Goal: Information Seeking & Learning: Learn about a topic

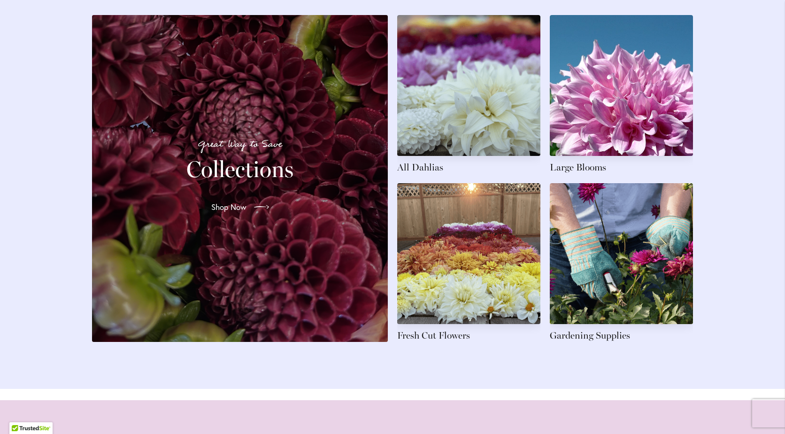
scroll to position [1426, 0]
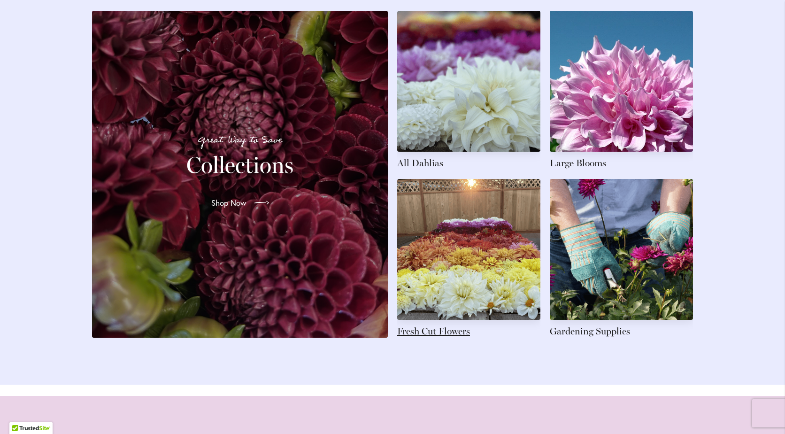
click at [498, 305] on link at bounding box center [468, 258] width 143 height 159
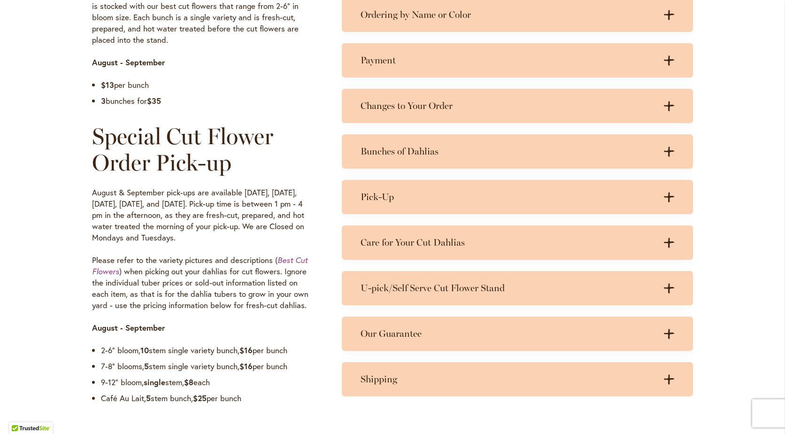
scroll to position [657, 0]
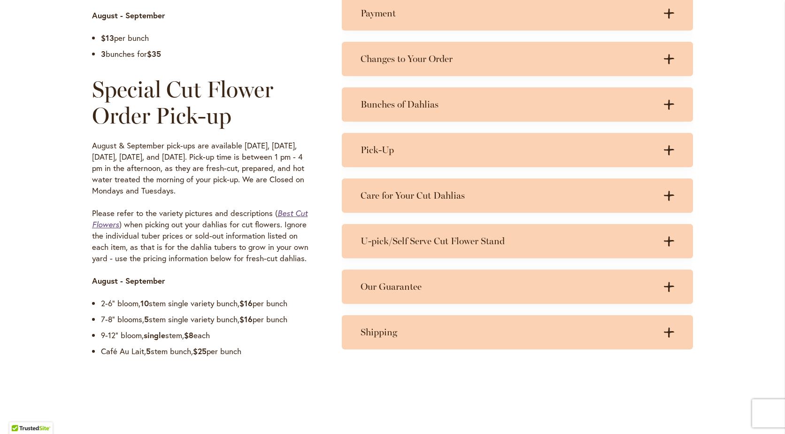
click at [292, 211] on em "Best Cut Flowers" at bounding box center [199, 218] width 215 height 21
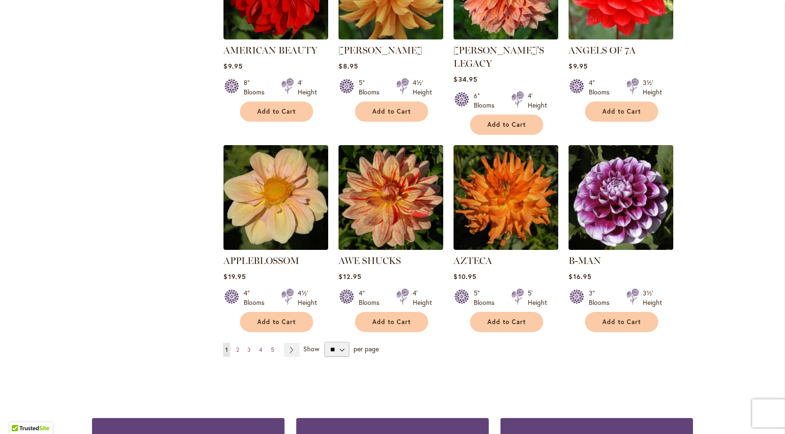
scroll to position [697, 0]
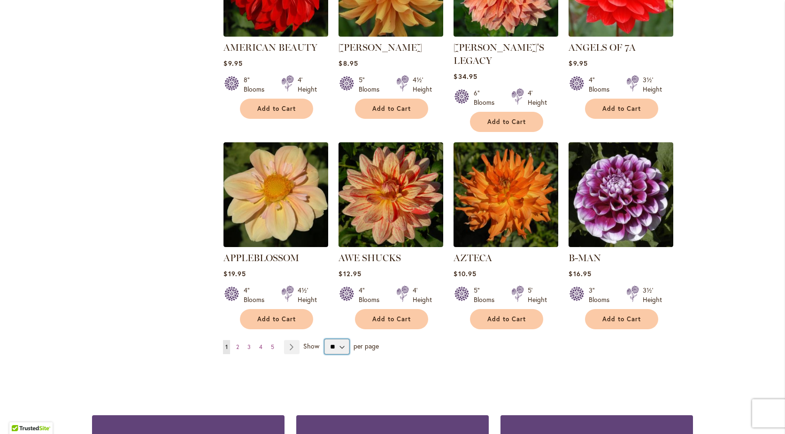
click at [338, 339] on select "** ** ** **" at bounding box center [336, 346] width 25 height 15
select select "**"
click at [324, 339] on select "** ** ** **" at bounding box center [336, 346] width 25 height 15
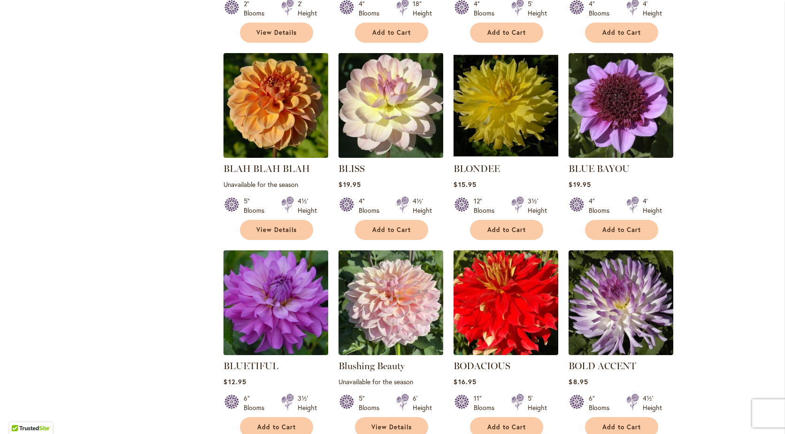
scroll to position [2029, 0]
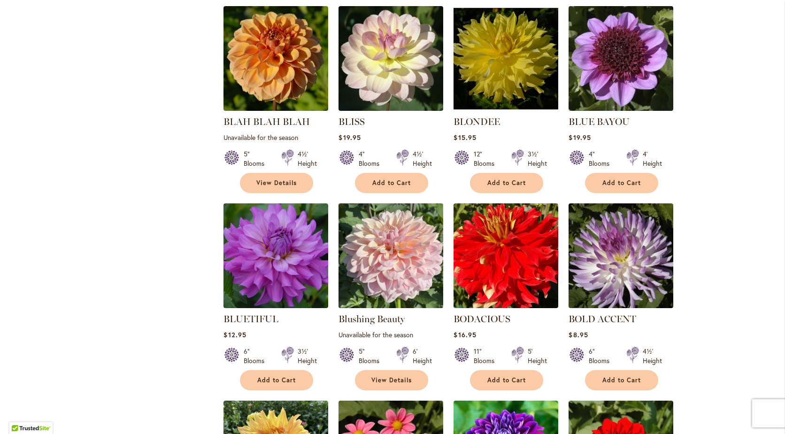
click at [413, 247] on img at bounding box center [391, 256] width 110 height 110
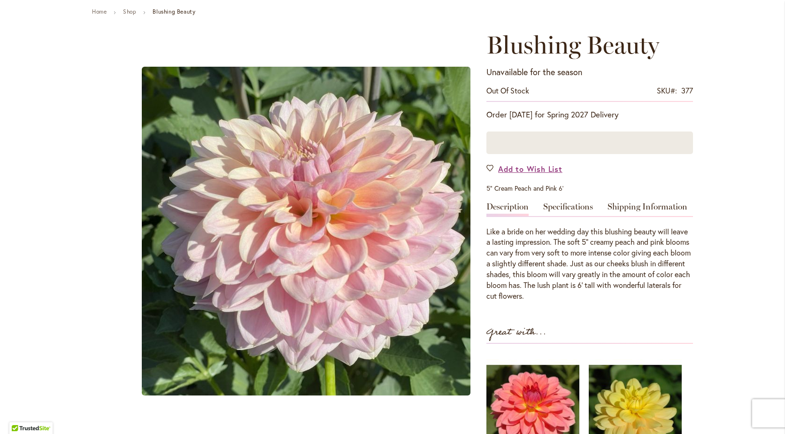
scroll to position [94, 0]
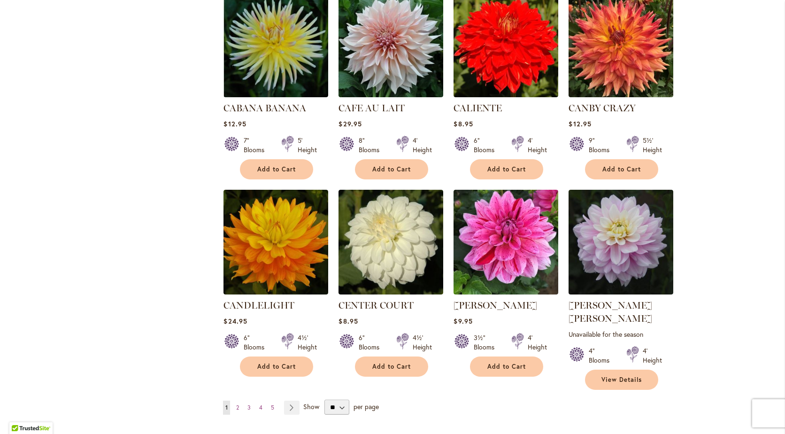
scroll to position [3098, 0]
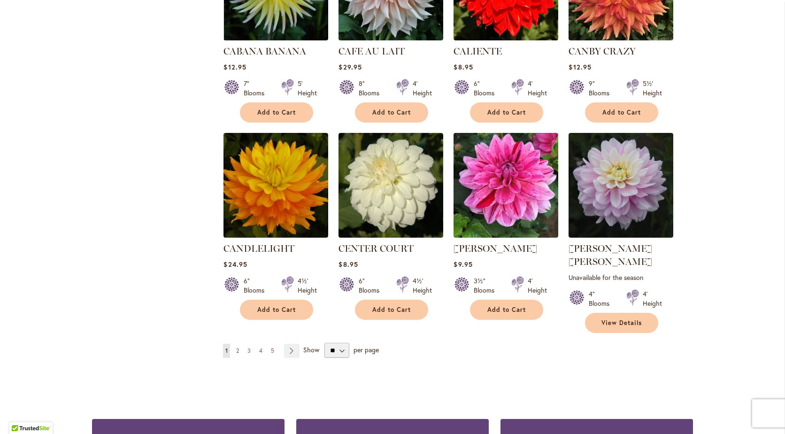
click at [236, 347] on span "2" at bounding box center [237, 350] width 3 height 7
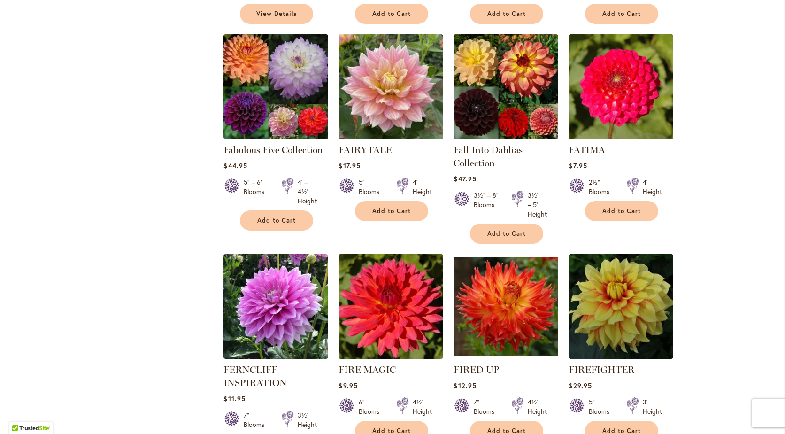
scroll to position [3109, 0]
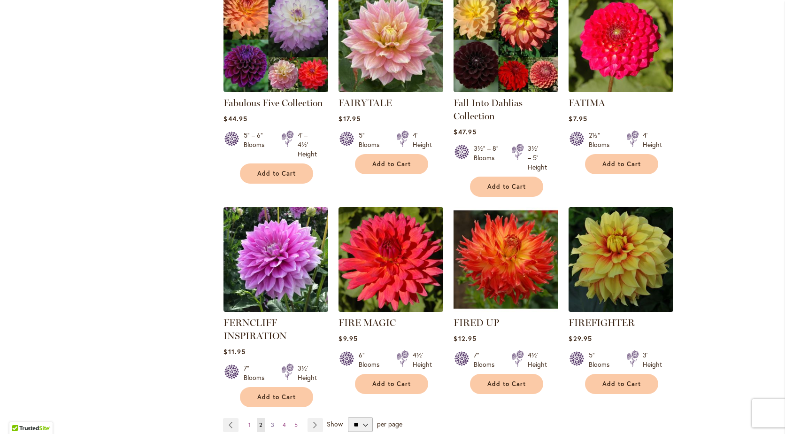
click at [271, 421] on span "3" at bounding box center [272, 424] width 3 height 7
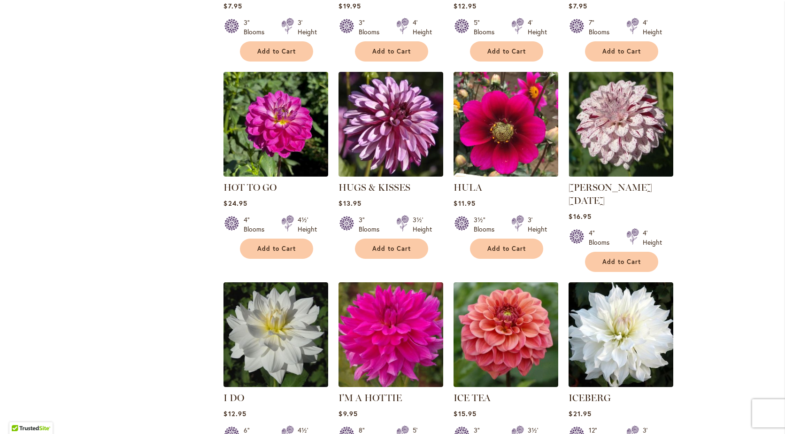
scroll to position [3051, 0]
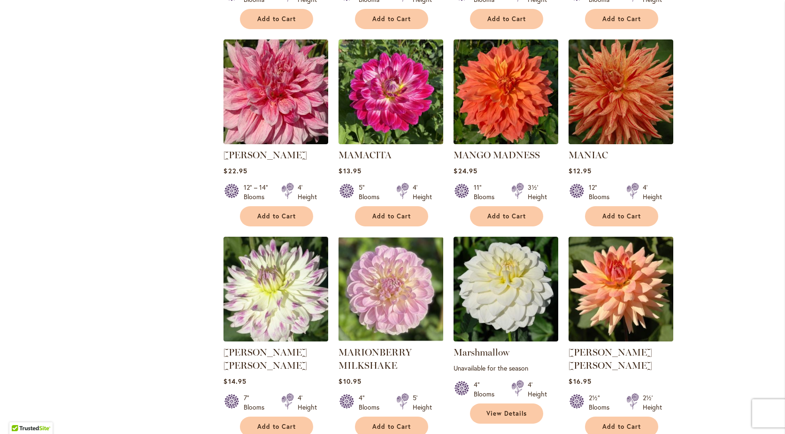
scroll to position [3062, 0]
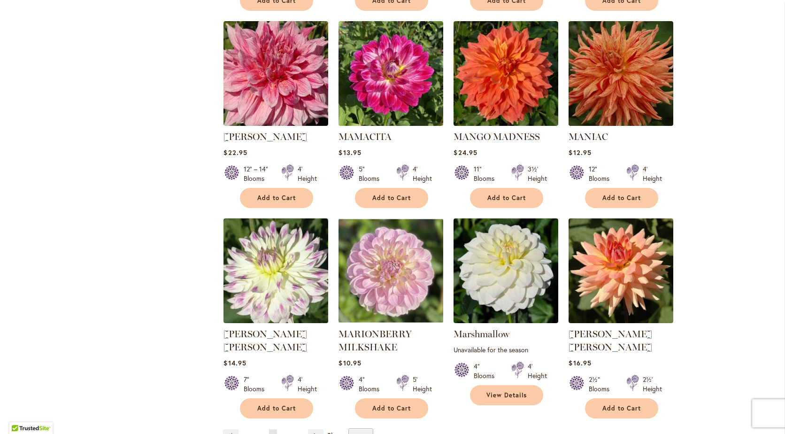
click at [283, 429] on link "Page 5" at bounding box center [285, 436] width 8 height 14
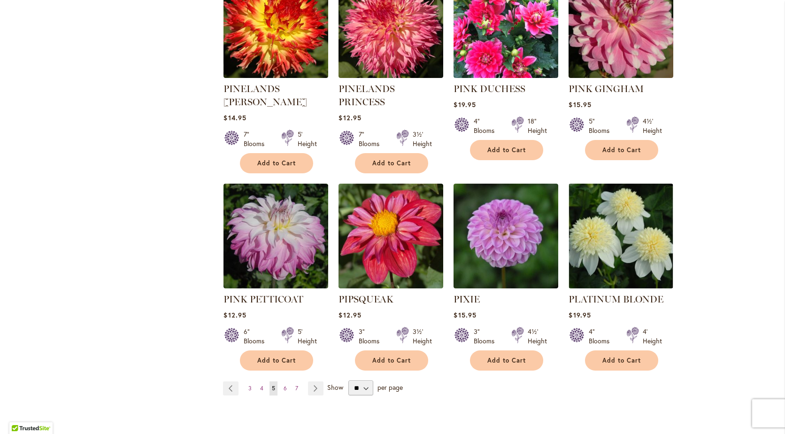
scroll to position [3156, 0]
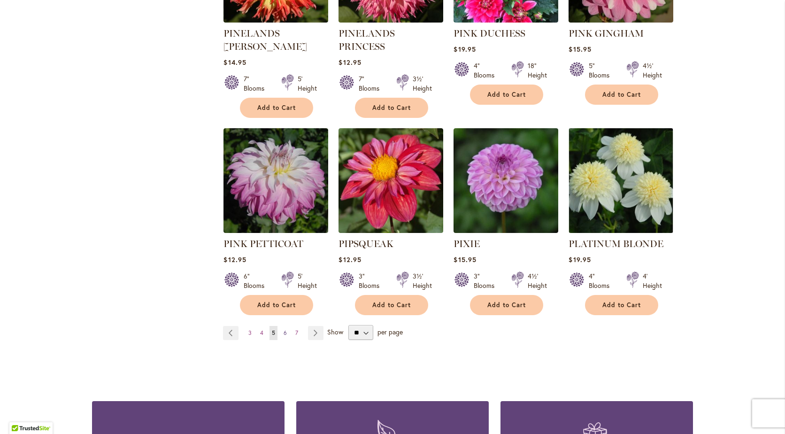
click at [284, 329] on span "6" at bounding box center [285, 332] width 3 height 7
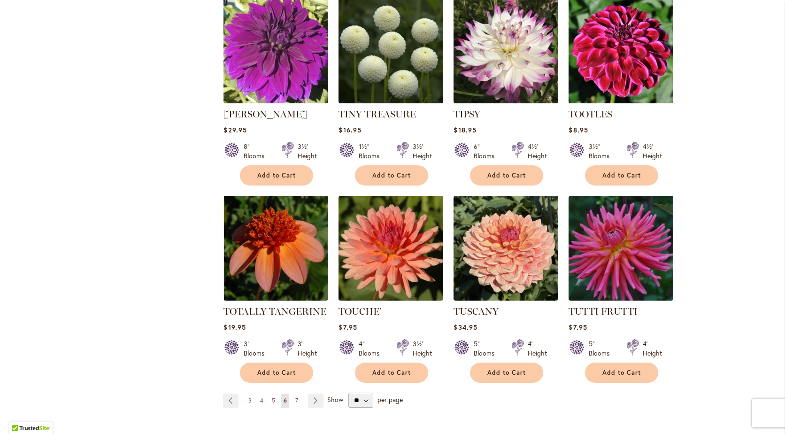
scroll to position [3062, 0]
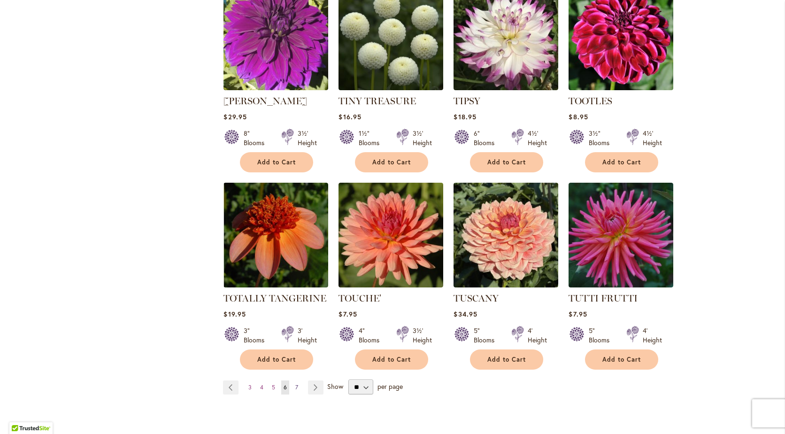
click at [295, 384] on span "7" at bounding box center [296, 387] width 3 height 7
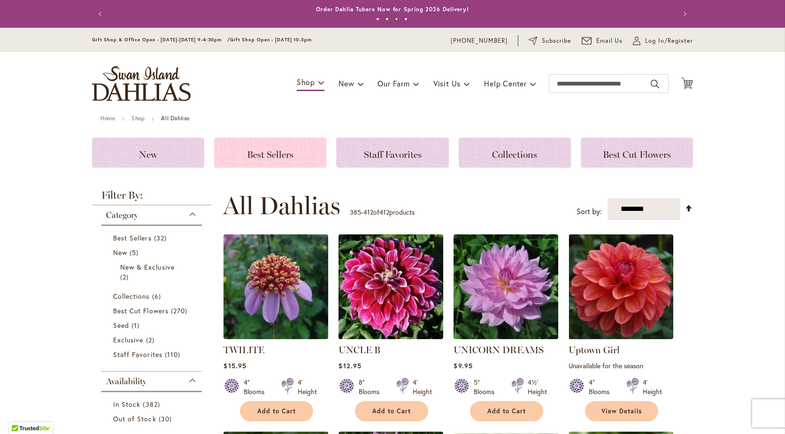
click at [282, 154] on span "Best Sellers" at bounding box center [270, 154] width 46 height 11
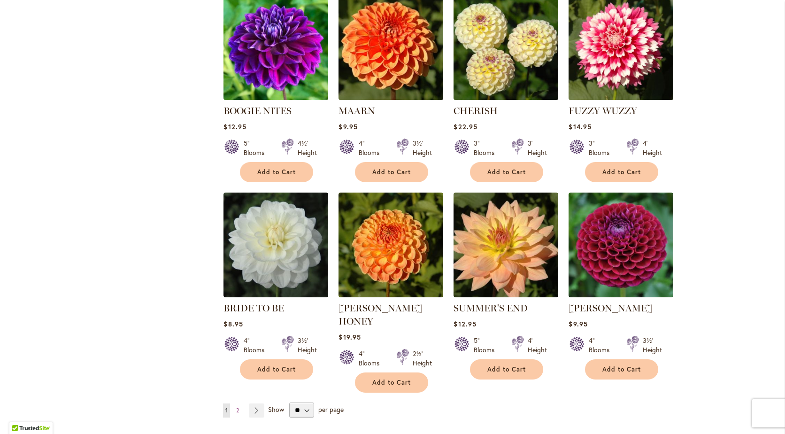
scroll to position [610, 0]
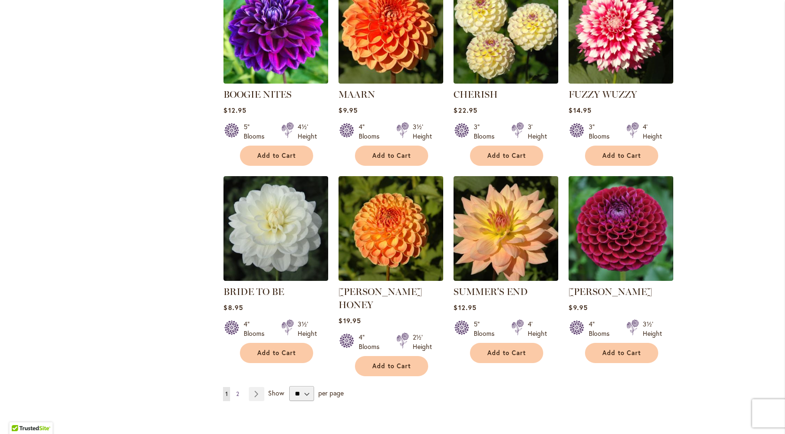
click at [236, 387] on link "Page 2" at bounding box center [238, 394] width 8 height 14
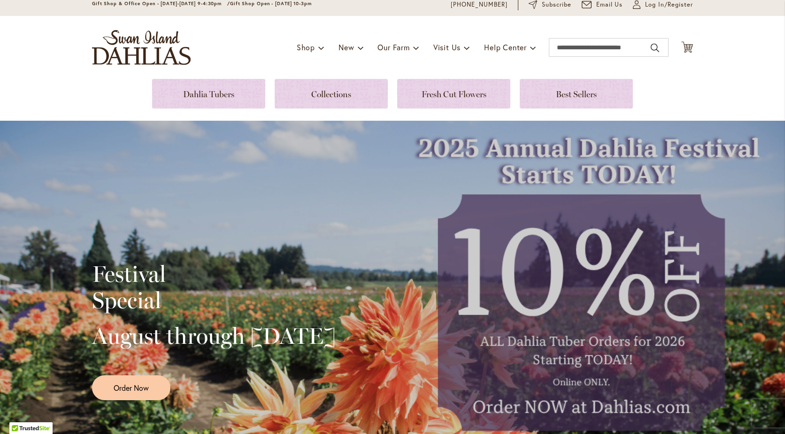
scroll to position [47, 0]
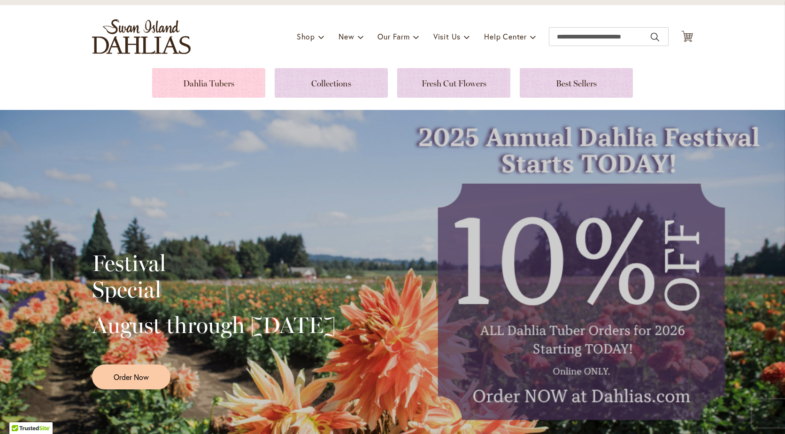
click at [223, 84] on link at bounding box center [208, 83] width 113 height 30
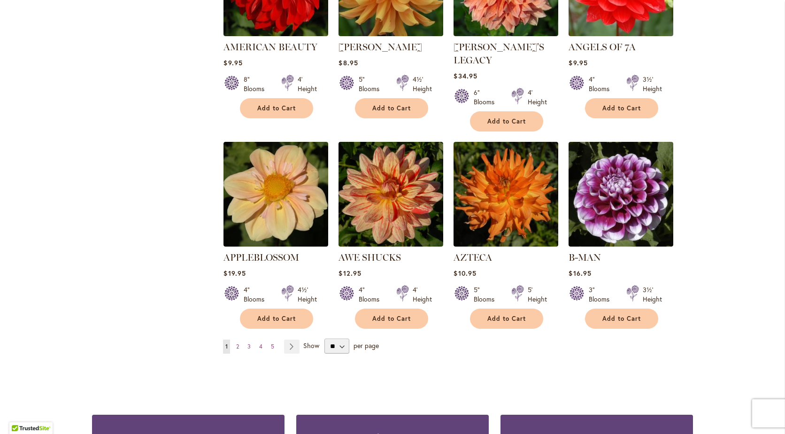
scroll to position [704, 0]
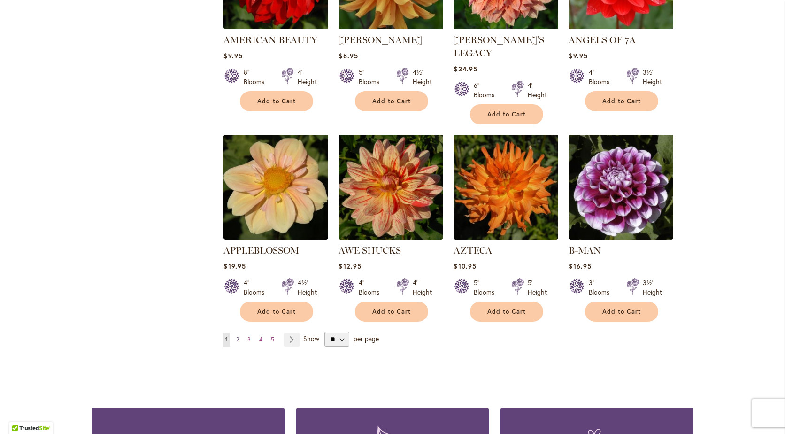
click at [236, 336] on span "2" at bounding box center [237, 339] width 3 height 7
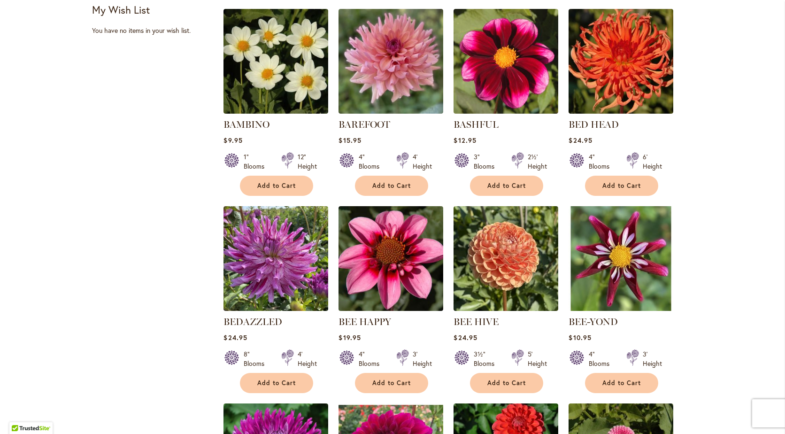
scroll to position [469, 0]
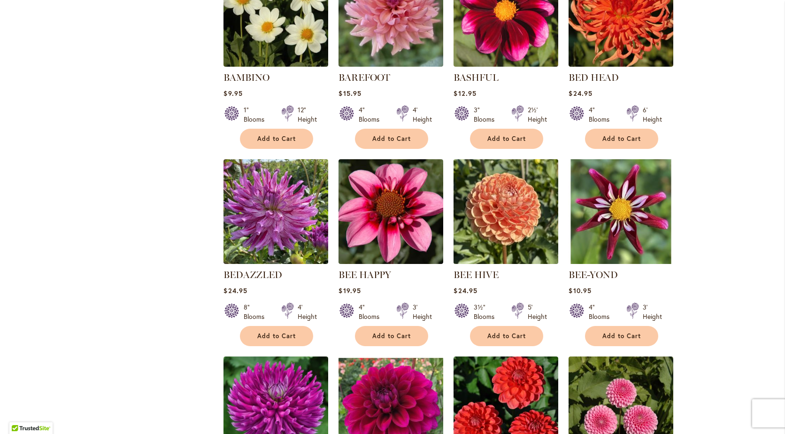
click at [480, 217] on img at bounding box center [506, 212] width 110 height 110
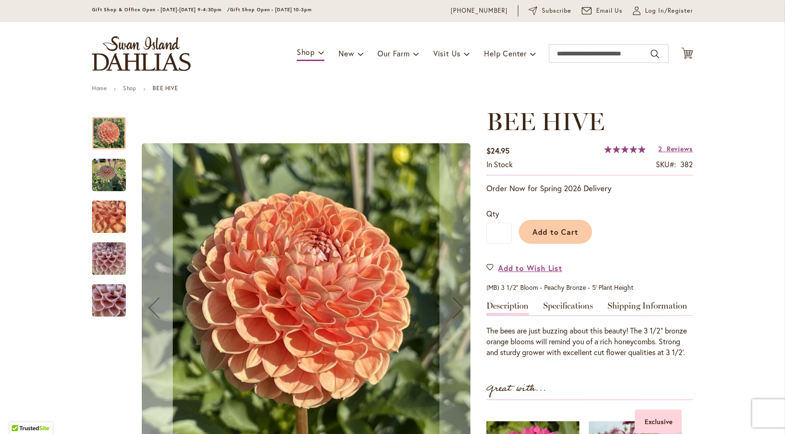
scroll to position [47, 0]
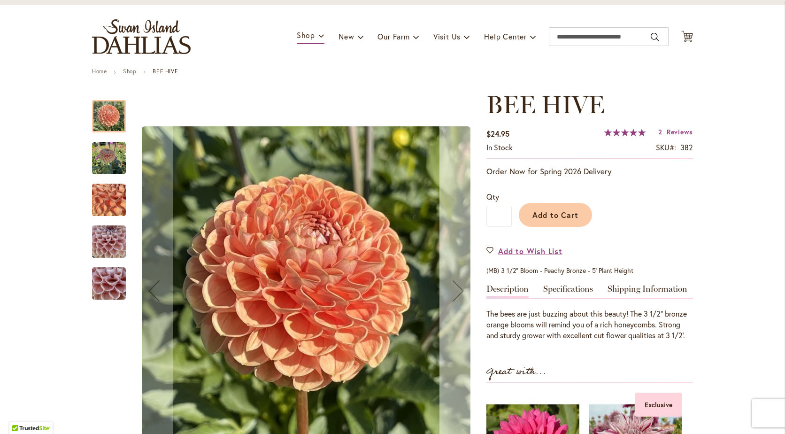
click at [454, 293] on div "Next" at bounding box center [458, 291] width 38 height 38
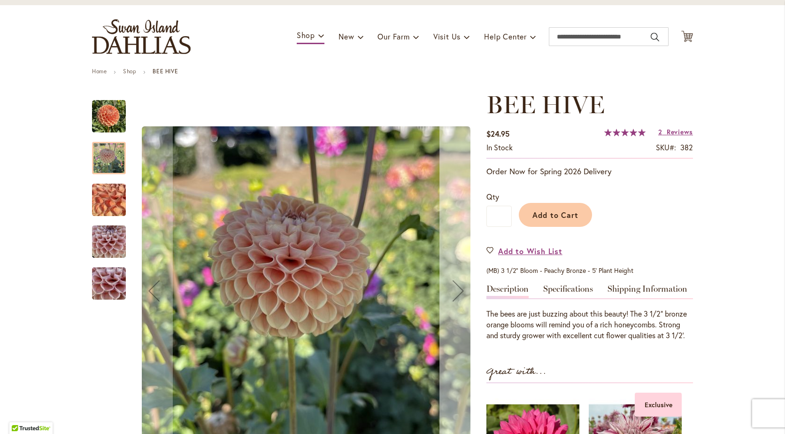
click at [454, 293] on div "Next" at bounding box center [458, 291] width 38 height 38
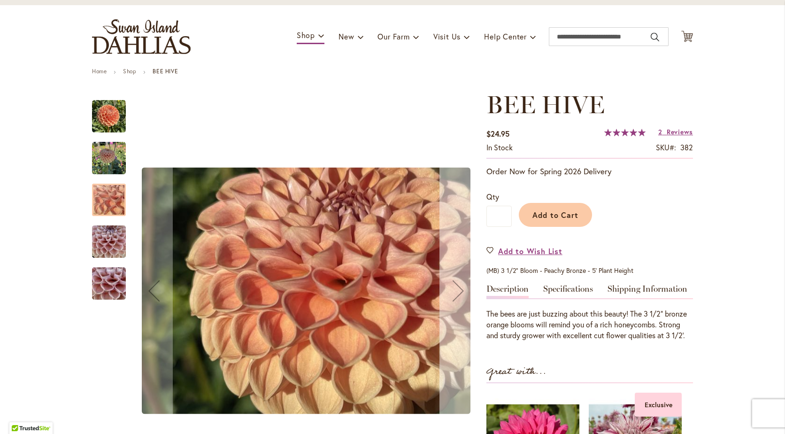
click at [454, 293] on div "Next" at bounding box center [458, 291] width 38 height 38
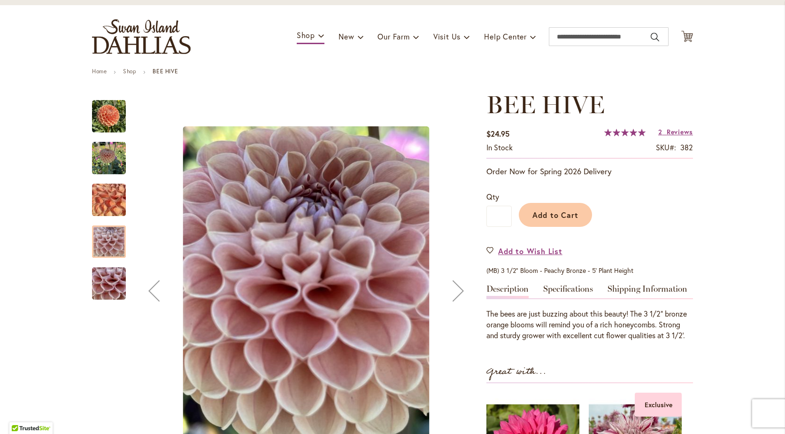
click at [454, 293] on div "Next" at bounding box center [458, 291] width 38 height 38
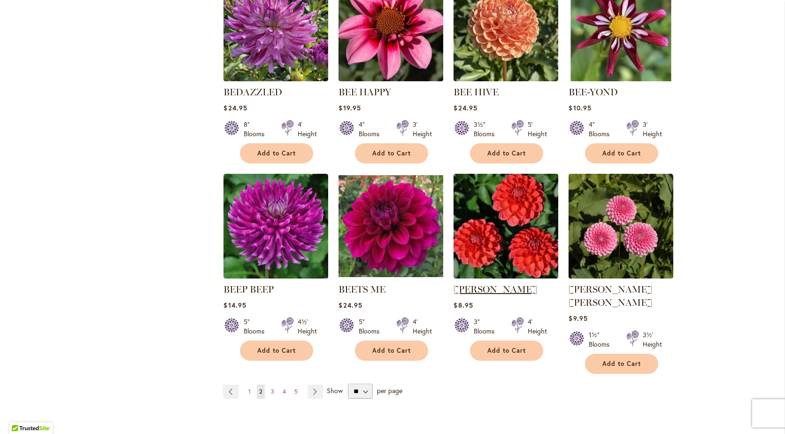
scroll to position [657, 0]
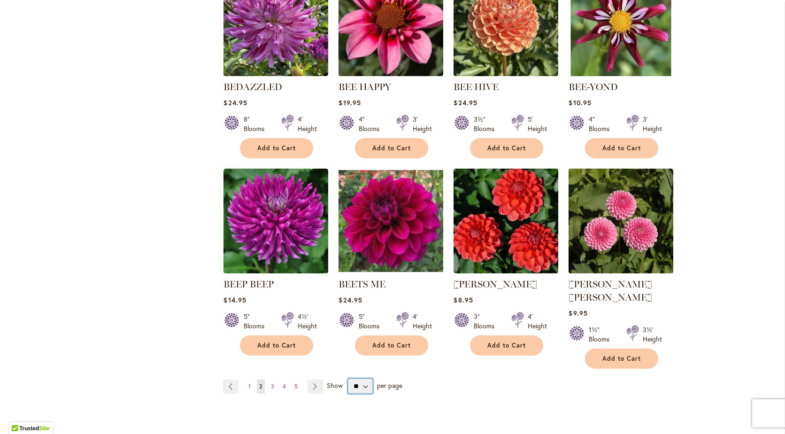
click at [358, 378] on select "** ** ** **" at bounding box center [360, 385] width 25 height 15
select select "**"
click at [348, 378] on select "** ** ** **" at bounding box center [360, 385] width 25 height 15
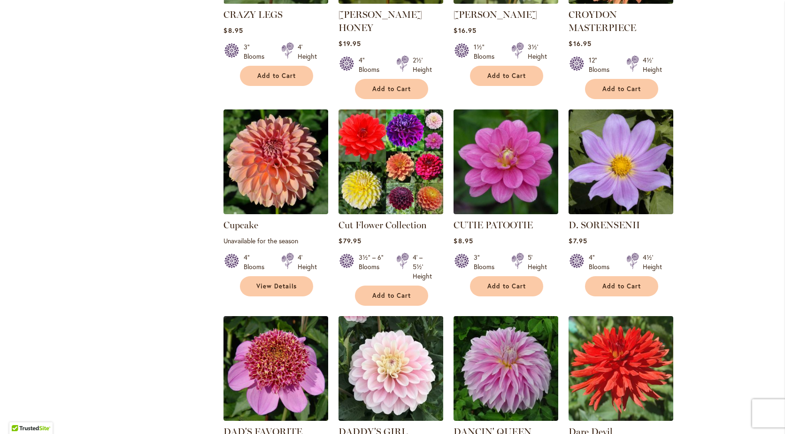
scroll to position [1419, 0]
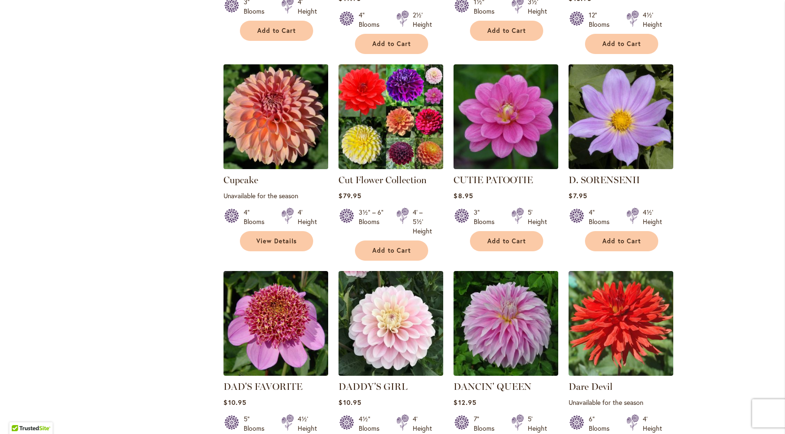
click at [269, 74] on img at bounding box center [276, 117] width 110 height 110
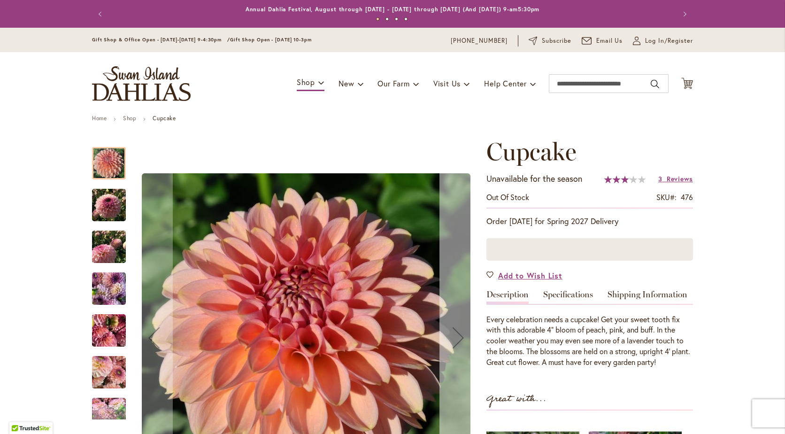
click at [458, 337] on div "Next" at bounding box center [458, 338] width 38 height 38
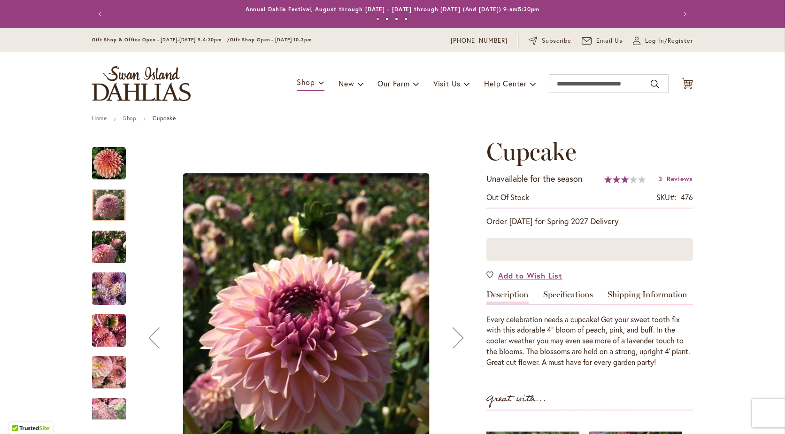
click at [458, 337] on div "Next" at bounding box center [458, 338] width 38 height 38
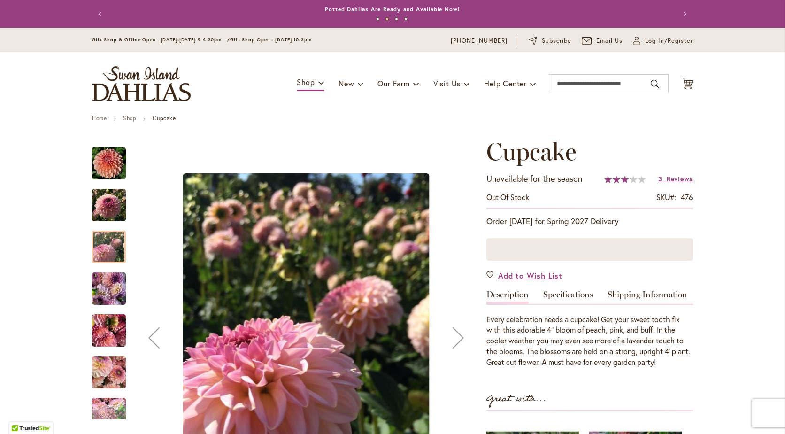
click at [458, 336] on div "Next" at bounding box center [458, 338] width 38 height 38
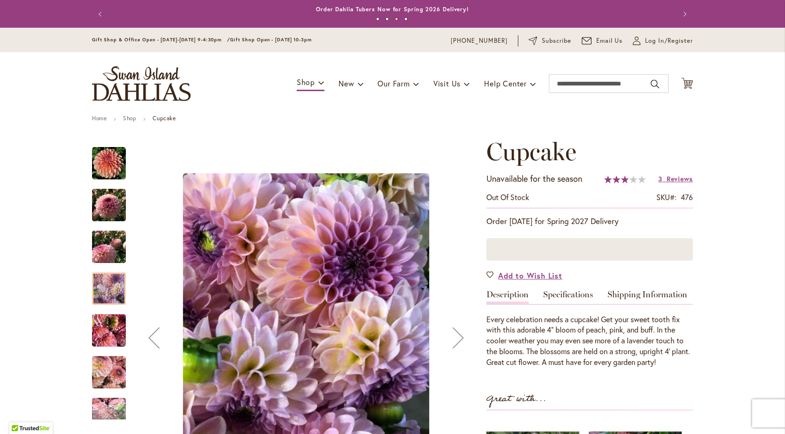
click at [458, 336] on div "Next" at bounding box center [458, 338] width 38 height 38
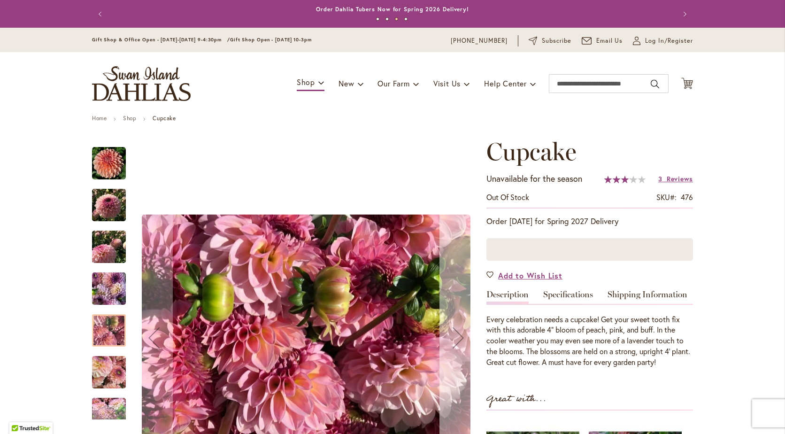
click at [458, 336] on div "Next" at bounding box center [458, 338] width 38 height 38
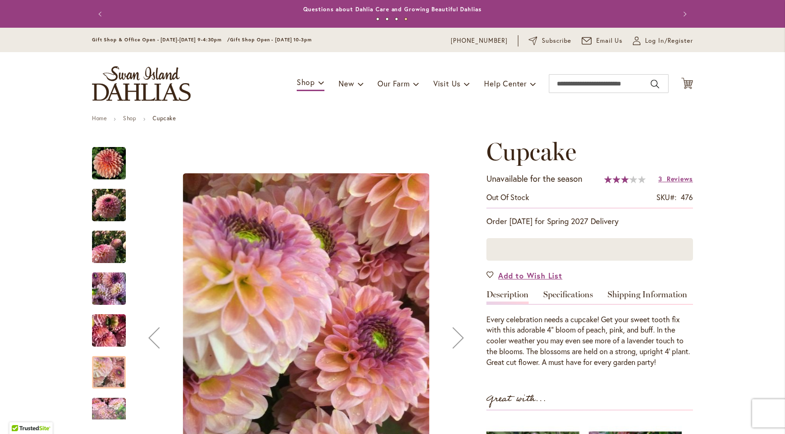
click at [458, 336] on div "Next" at bounding box center [458, 338] width 38 height 38
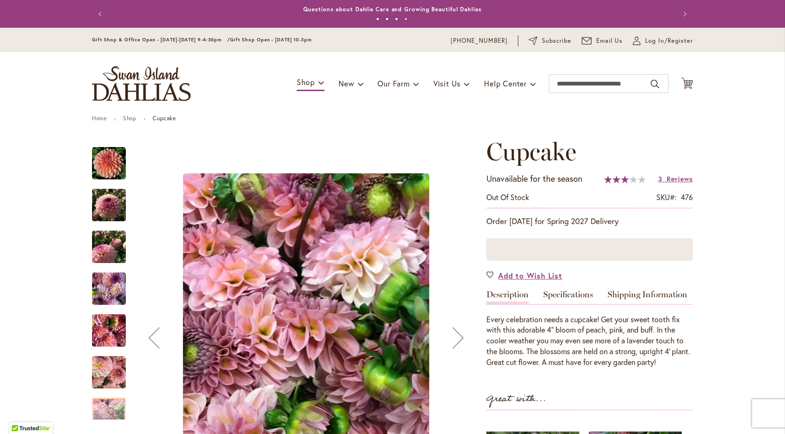
click at [458, 336] on div "Next" at bounding box center [458, 338] width 38 height 38
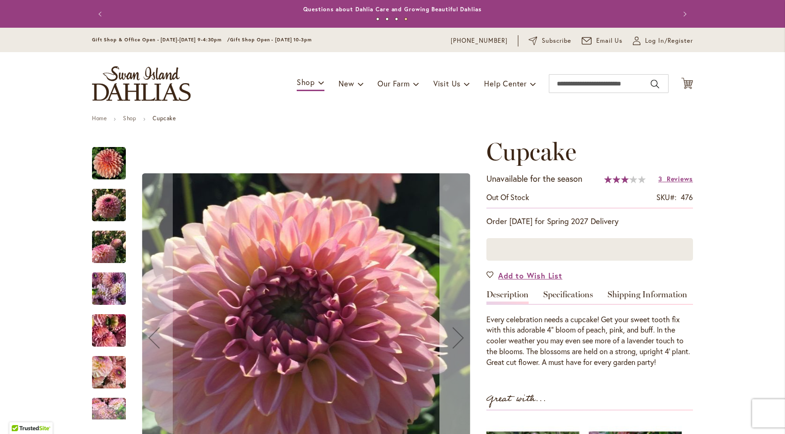
click at [458, 336] on div "Next" at bounding box center [458, 338] width 38 height 38
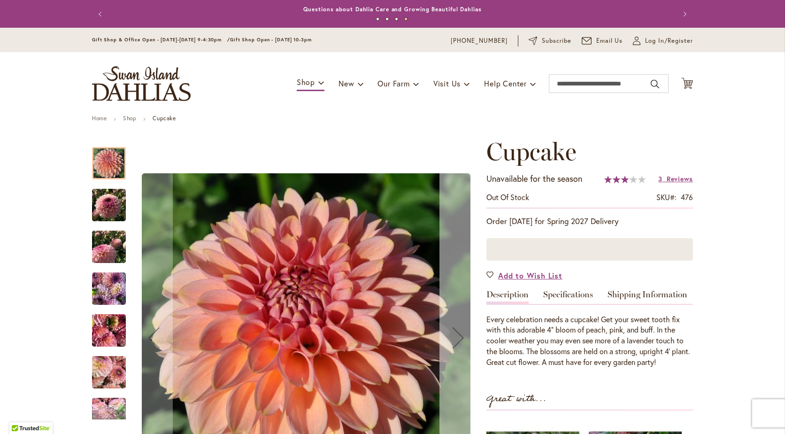
click at [458, 336] on div "Next" at bounding box center [458, 338] width 38 height 38
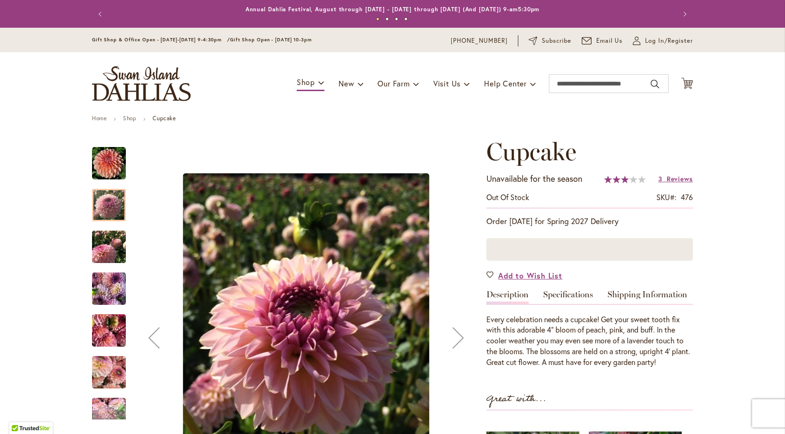
click at [458, 336] on div "Next" at bounding box center [458, 338] width 38 height 38
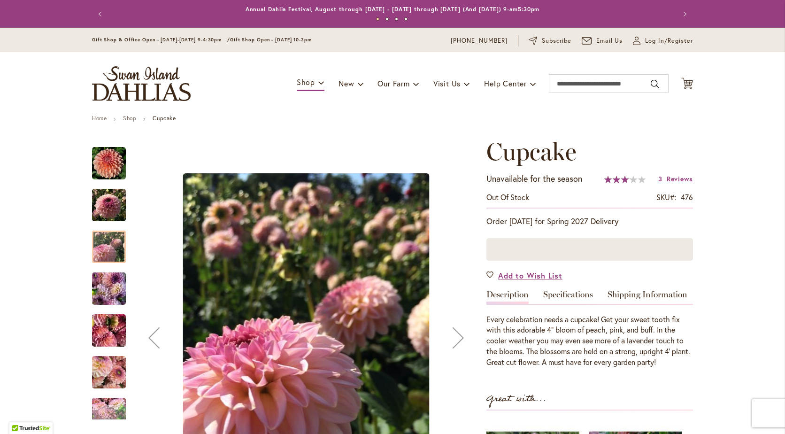
click at [458, 336] on div "Next" at bounding box center [458, 338] width 38 height 38
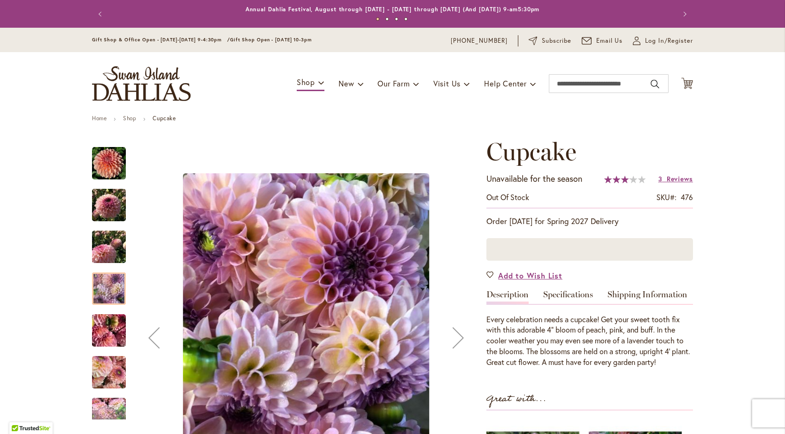
click at [458, 336] on div "Next" at bounding box center [458, 338] width 38 height 38
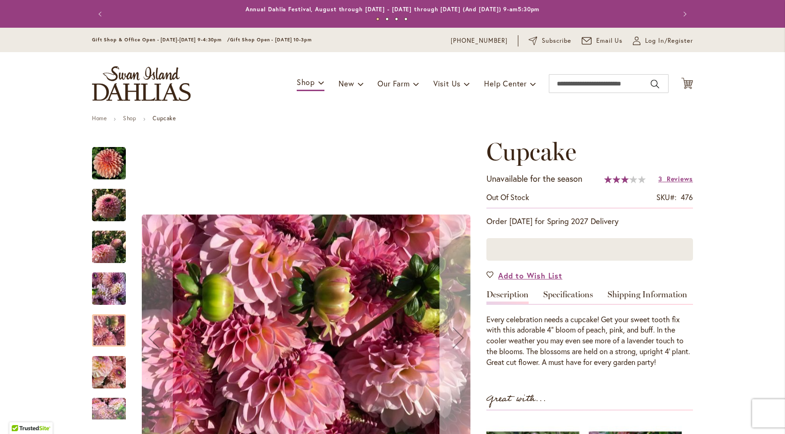
click at [458, 336] on div "Next" at bounding box center [458, 338] width 38 height 38
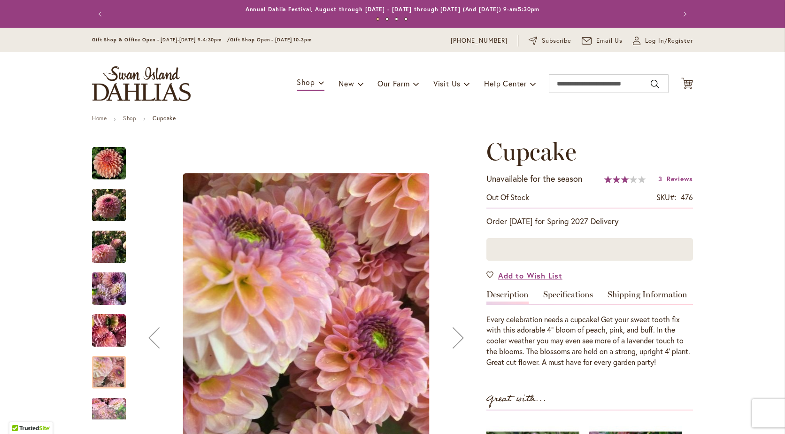
click at [458, 336] on div "Next" at bounding box center [458, 338] width 38 height 38
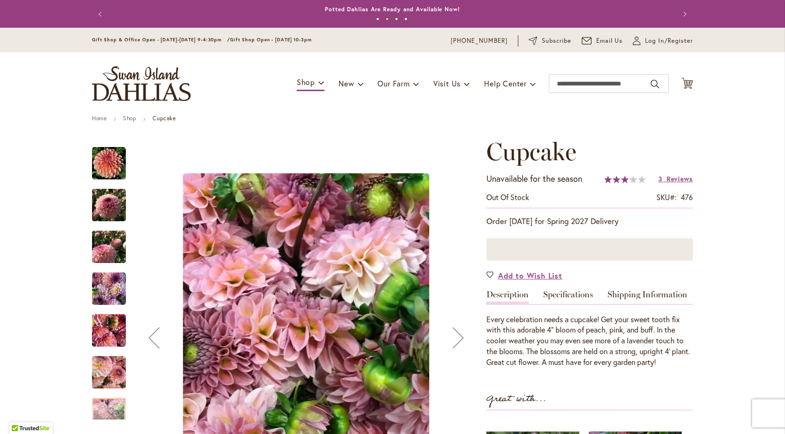
click at [458, 336] on div "Next" at bounding box center [458, 338] width 38 height 38
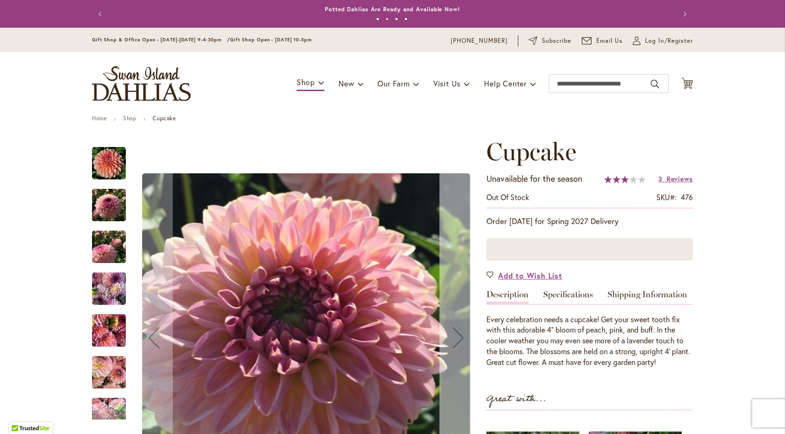
click at [458, 336] on div "Next" at bounding box center [458, 338] width 38 height 38
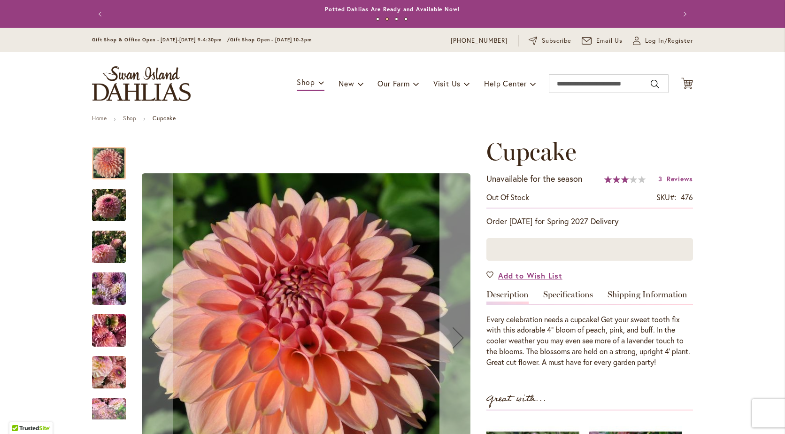
click at [458, 336] on div "Next" at bounding box center [458, 338] width 38 height 38
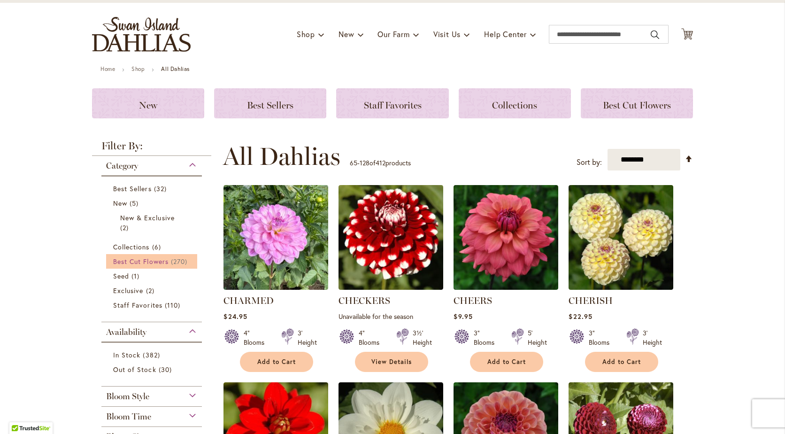
scroll to position [47, 0]
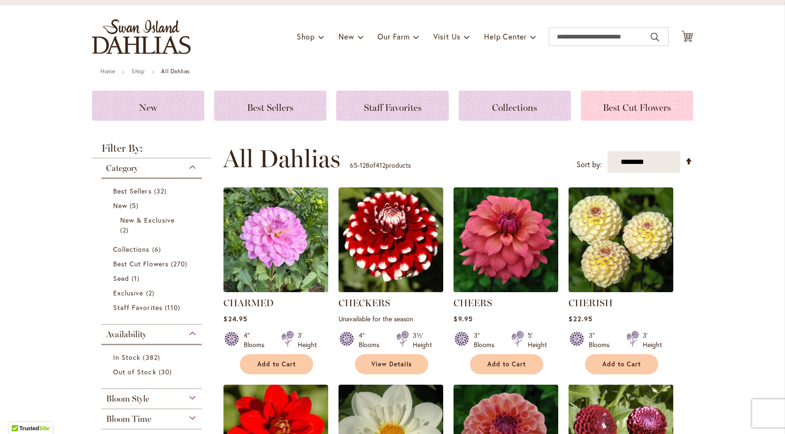
click at [621, 106] on span "Best Cut Flowers" at bounding box center [637, 107] width 68 height 11
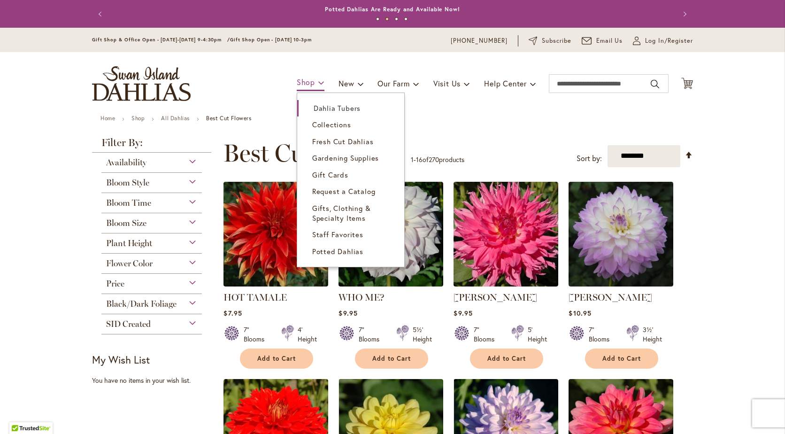
click at [303, 88] on link "Shop" at bounding box center [311, 83] width 28 height 16
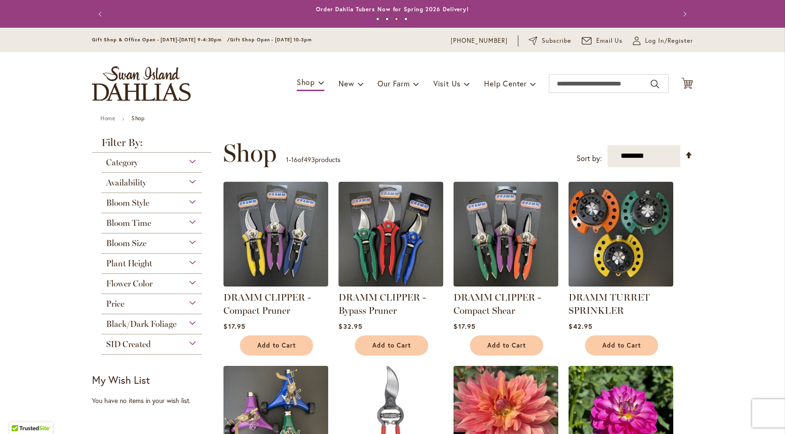
click at [357, 109] on span "New & Exclusive" at bounding box center [382, 107] width 57 height 9
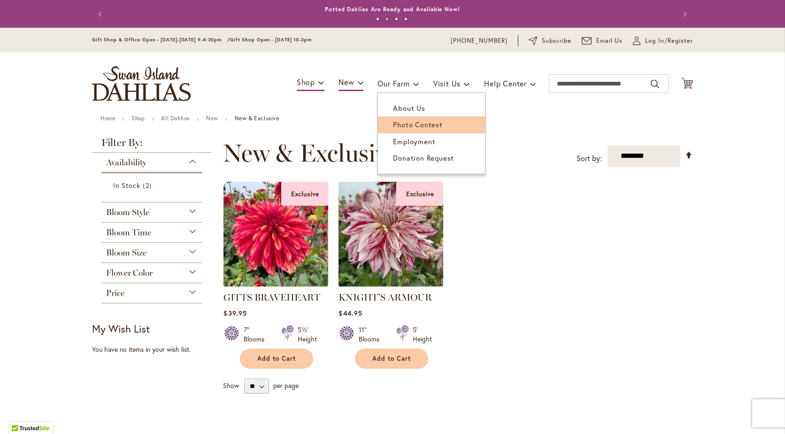
click at [413, 128] on span "Photo Contest" at bounding box center [417, 124] width 49 height 9
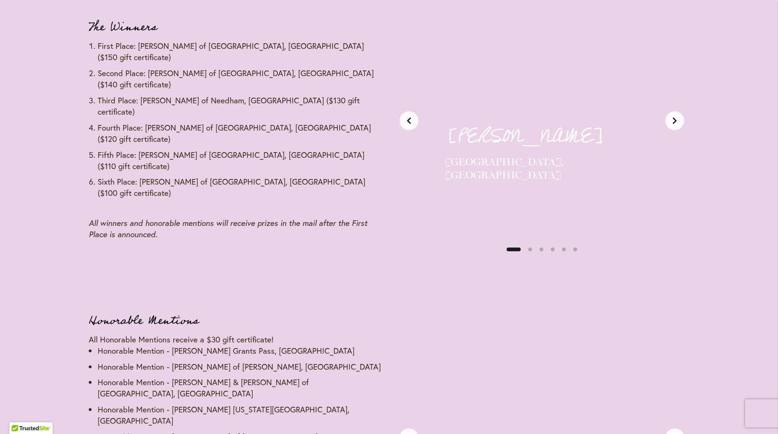
scroll to position [1174, 0]
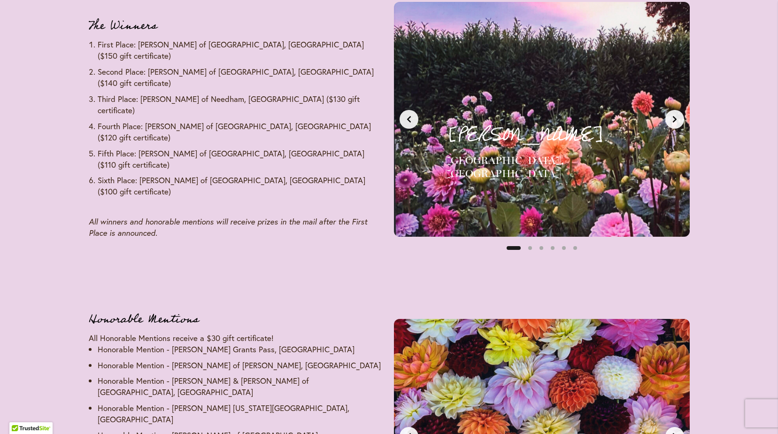
click at [682, 116] on button "Next slide" at bounding box center [674, 119] width 19 height 19
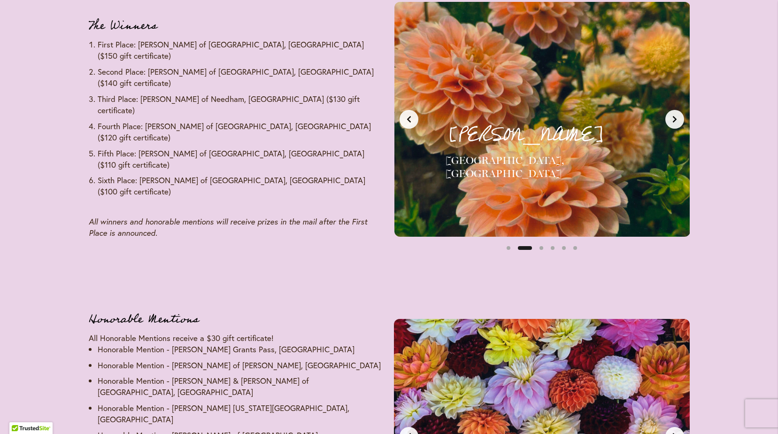
scroll to position [0, 310]
click at [677, 120] on icon "Next slide" at bounding box center [675, 119] width 8 height 8
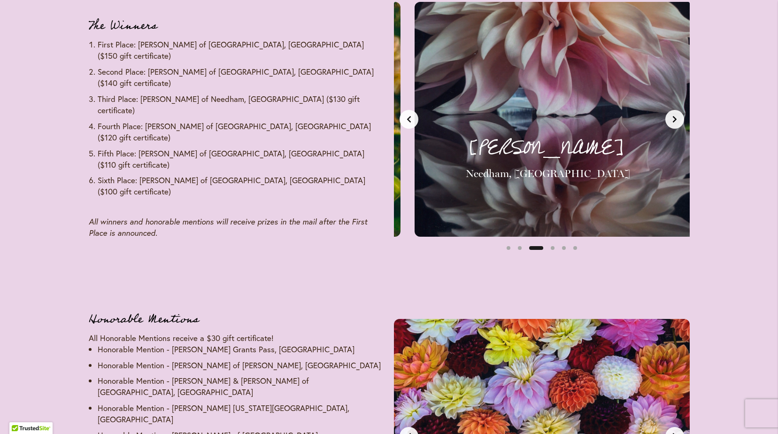
scroll to position [0, 620]
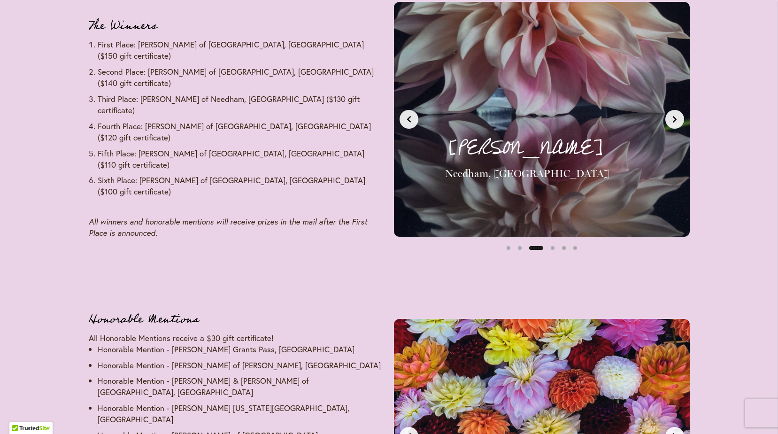
click at [677, 120] on icon "Next slide" at bounding box center [675, 119] width 8 height 8
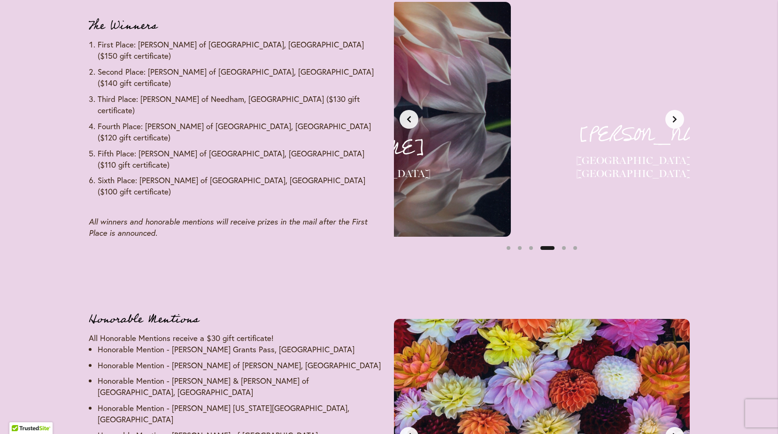
scroll to position [0, 930]
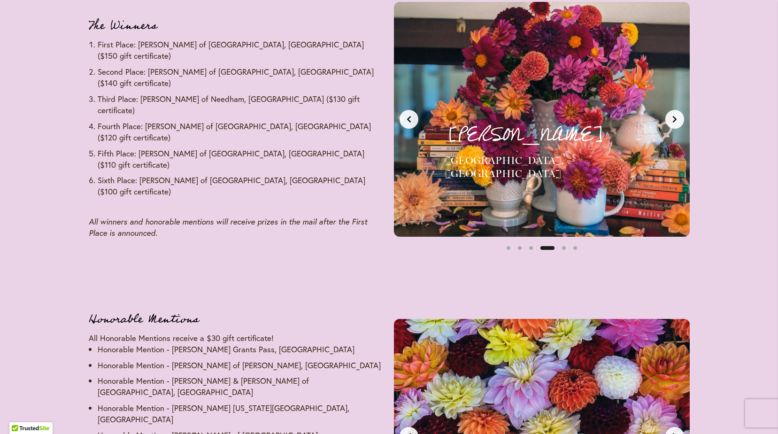
click at [677, 120] on icon "Next slide" at bounding box center [675, 119] width 8 height 8
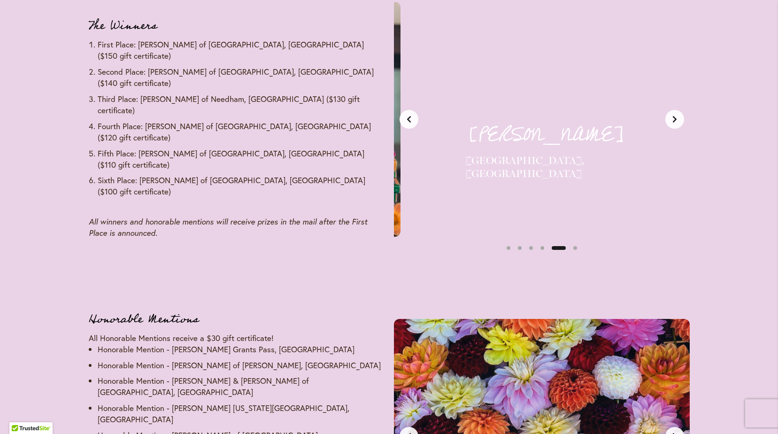
scroll to position [0, 1239]
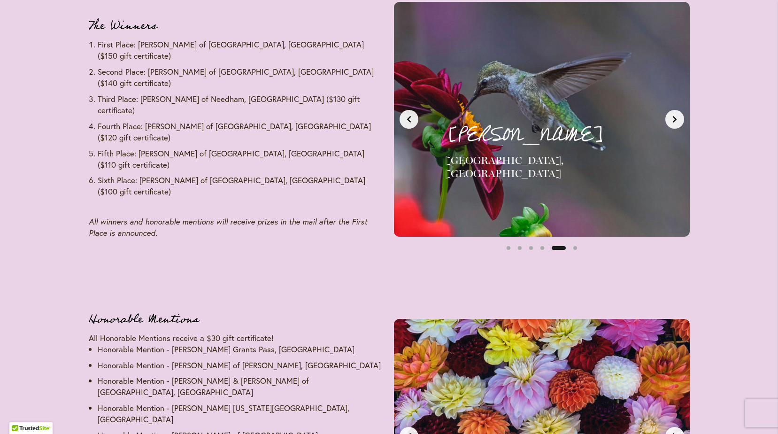
click at [677, 120] on icon "Next slide" at bounding box center [675, 119] width 8 height 8
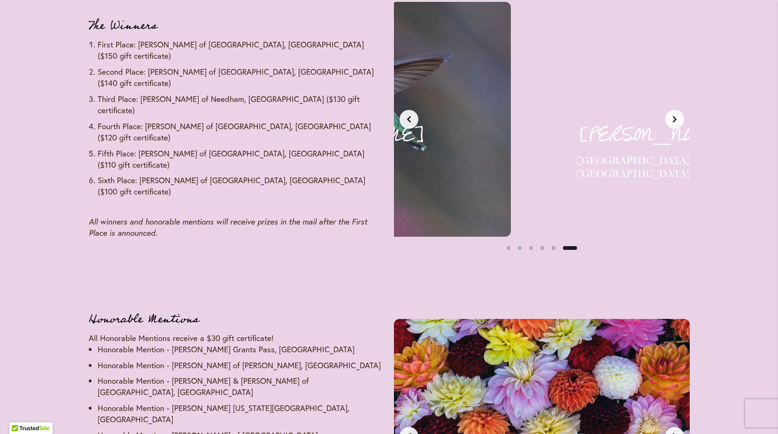
scroll to position [0, 1549]
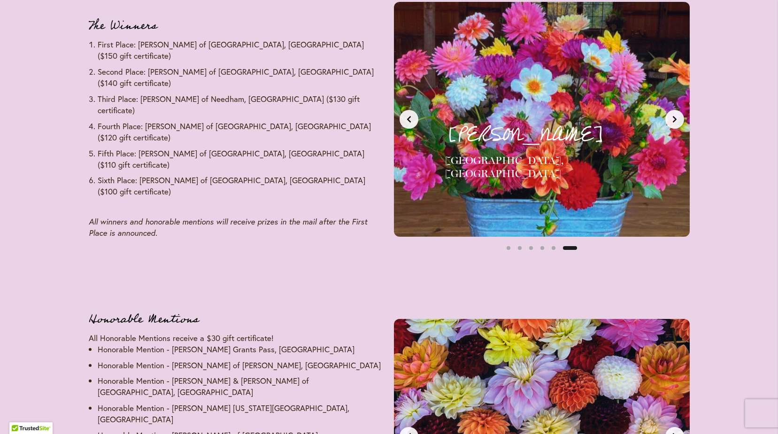
click at [677, 120] on icon "Next slide" at bounding box center [675, 119] width 8 height 8
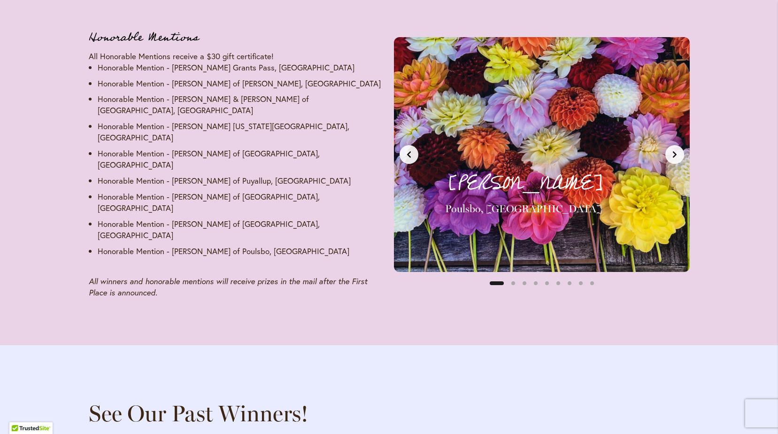
scroll to position [1408, 0]
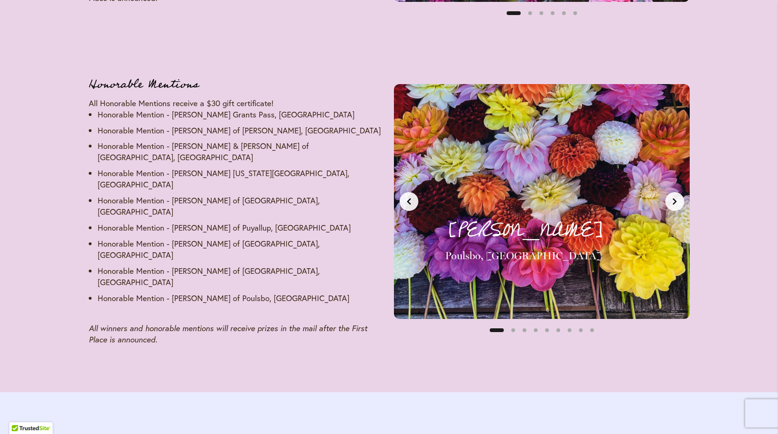
click at [680, 192] on button "Next slide" at bounding box center [674, 201] width 19 height 19
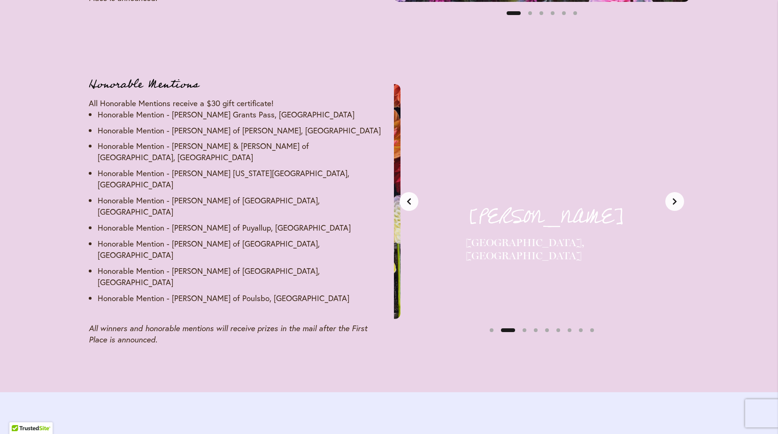
scroll to position [0, 310]
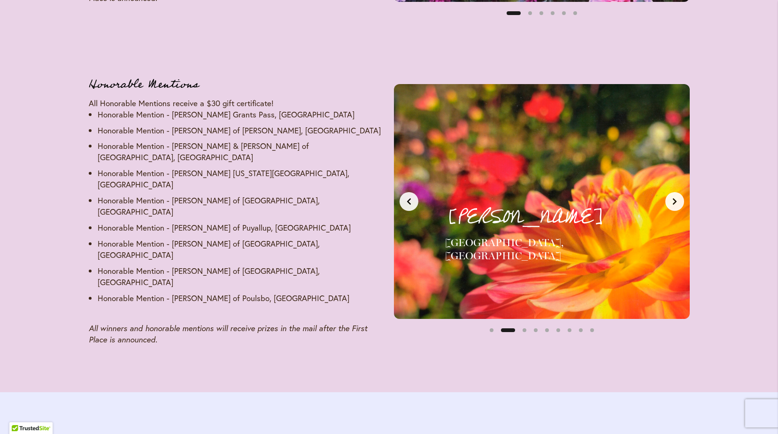
click at [680, 192] on button "Next slide" at bounding box center [674, 201] width 19 height 19
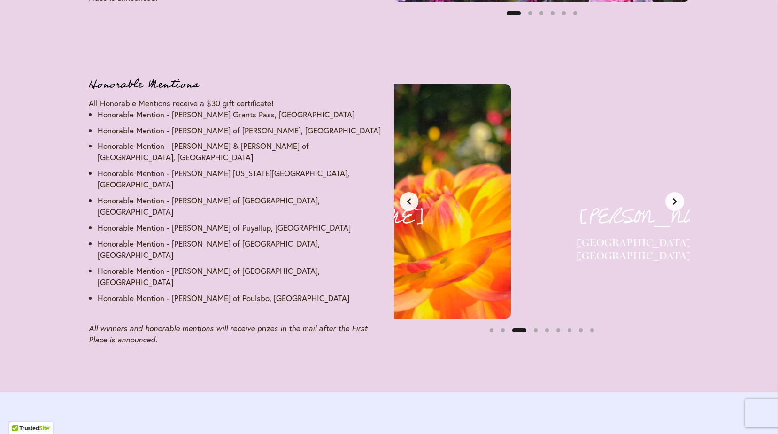
scroll to position [0, 620]
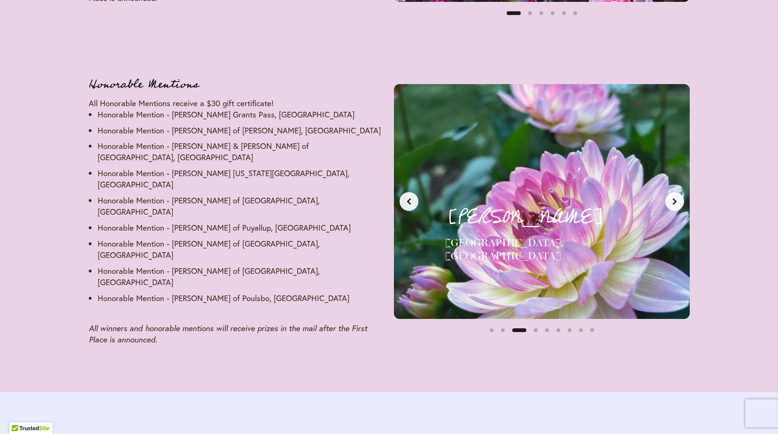
click at [680, 192] on button "Next slide" at bounding box center [674, 201] width 19 height 19
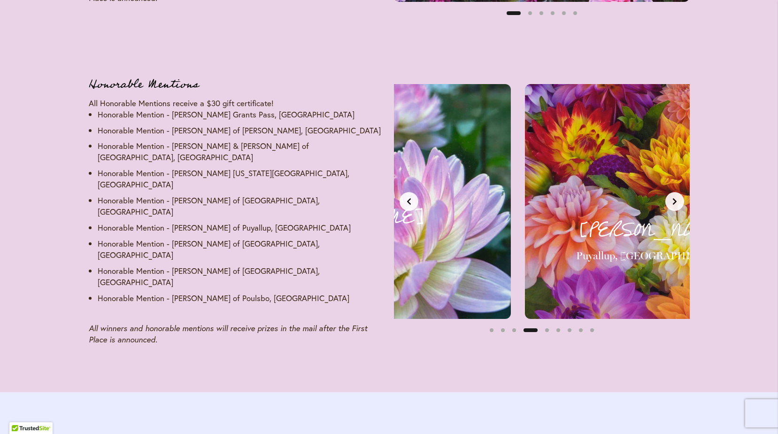
scroll to position [0, 930]
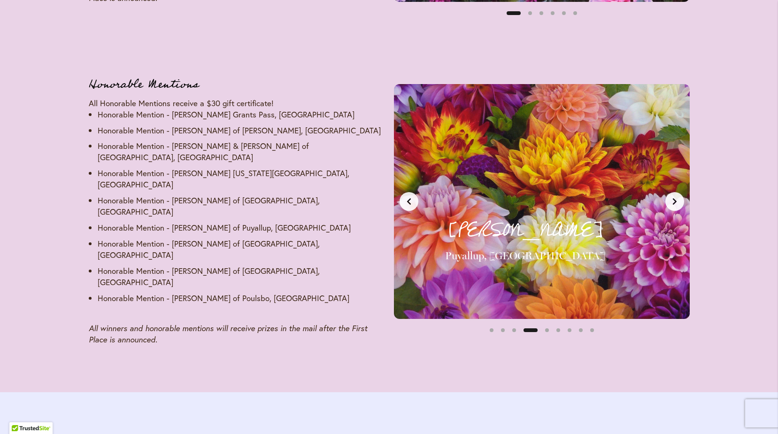
click at [680, 192] on button "Next slide" at bounding box center [674, 201] width 19 height 19
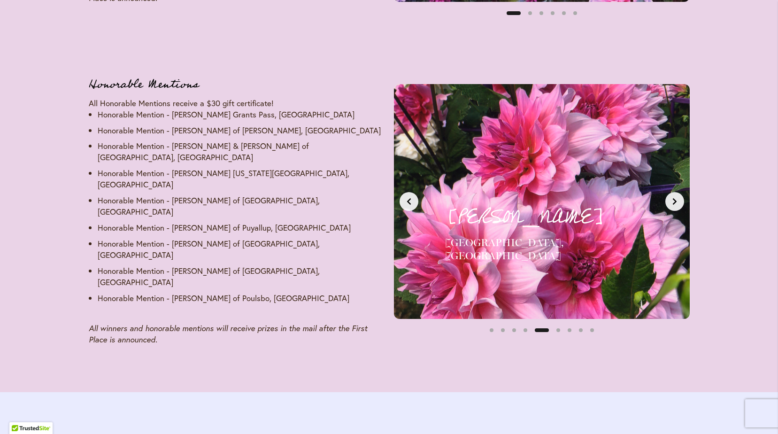
click at [680, 192] on button "Next slide" at bounding box center [674, 201] width 19 height 19
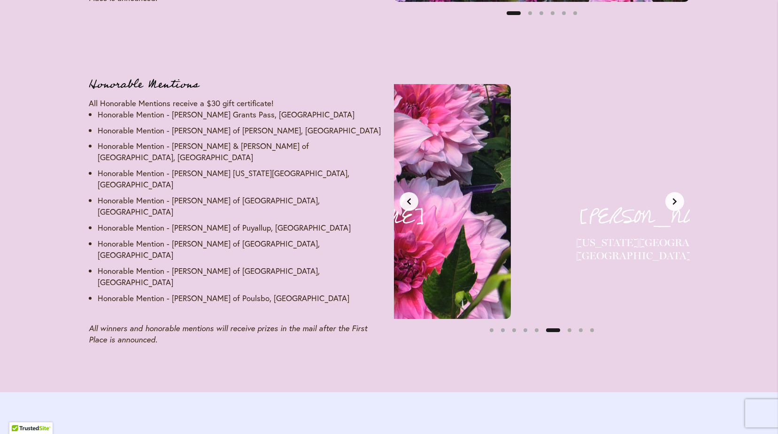
scroll to position [0, 1549]
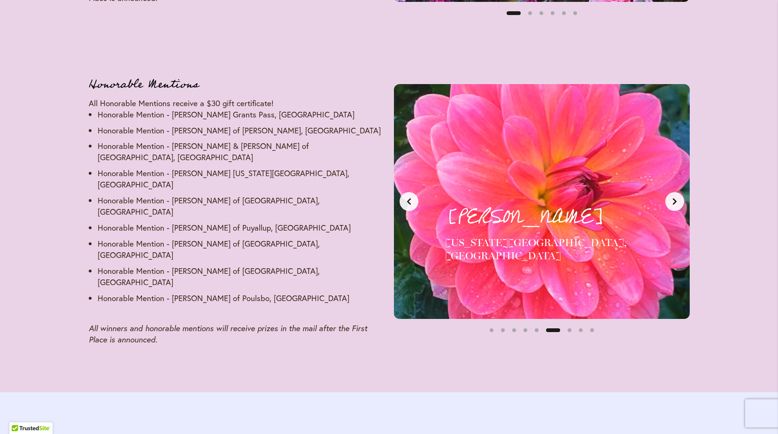
click at [680, 192] on button "Next slide" at bounding box center [674, 201] width 19 height 19
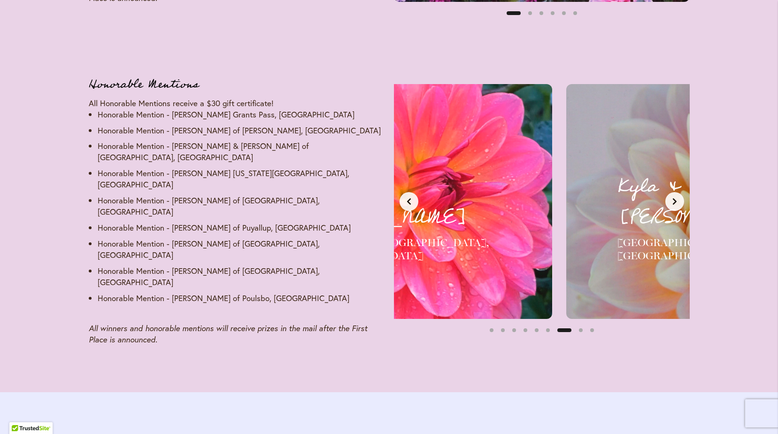
scroll to position [0, 1859]
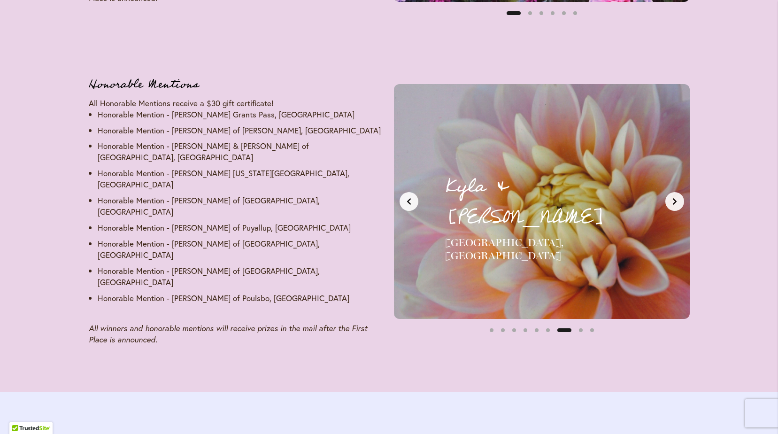
click at [680, 192] on button "Next slide" at bounding box center [674, 201] width 19 height 19
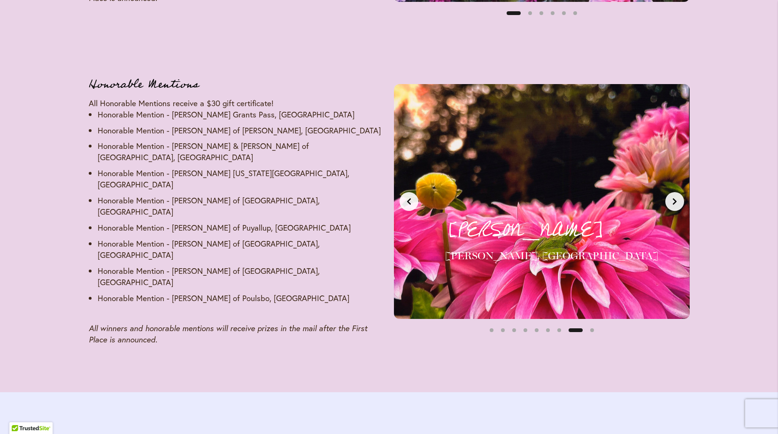
click at [680, 192] on button "Next slide" at bounding box center [674, 201] width 19 height 19
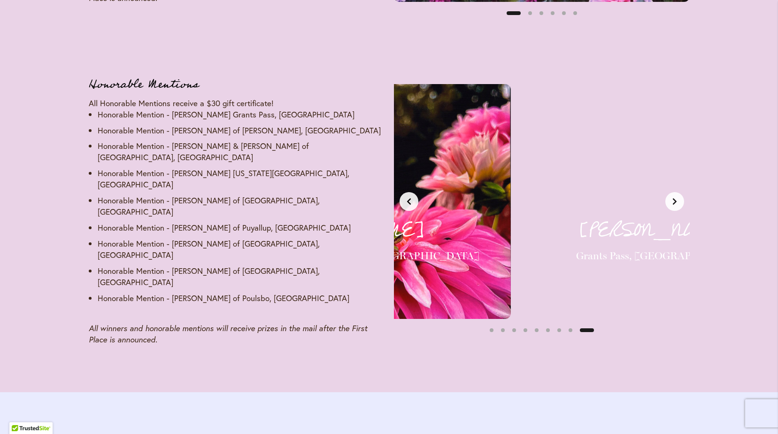
scroll to position [0, 2479]
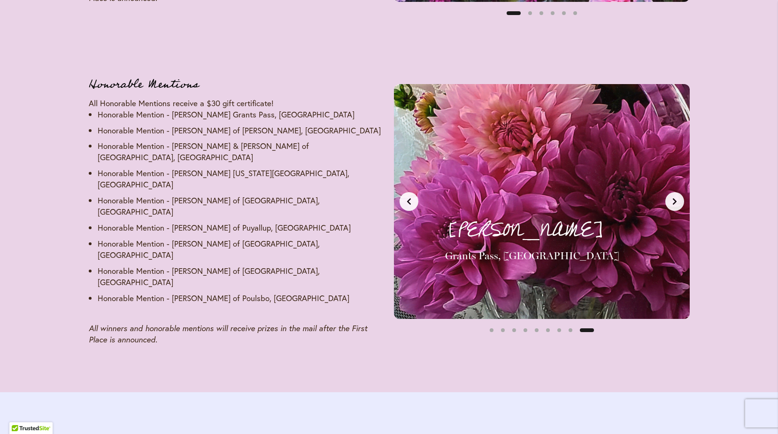
click at [413, 199] on button "Previous slide" at bounding box center [409, 201] width 19 height 19
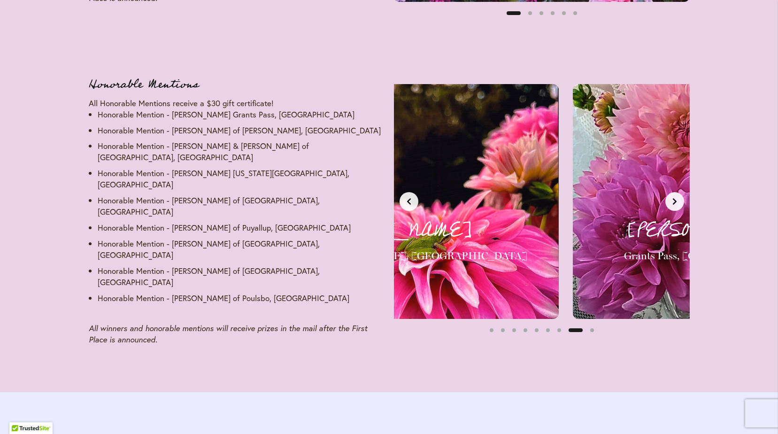
scroll to position [0, 2169]
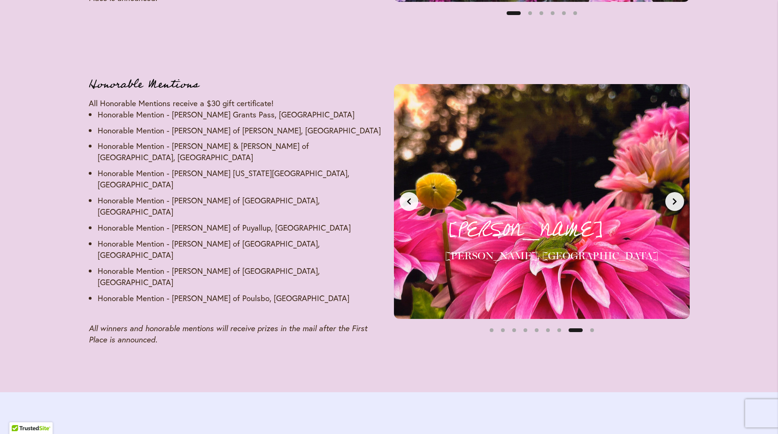
click at [669, 196] on button "Next slide" at bounding box center [674, 201] width 19 height 19
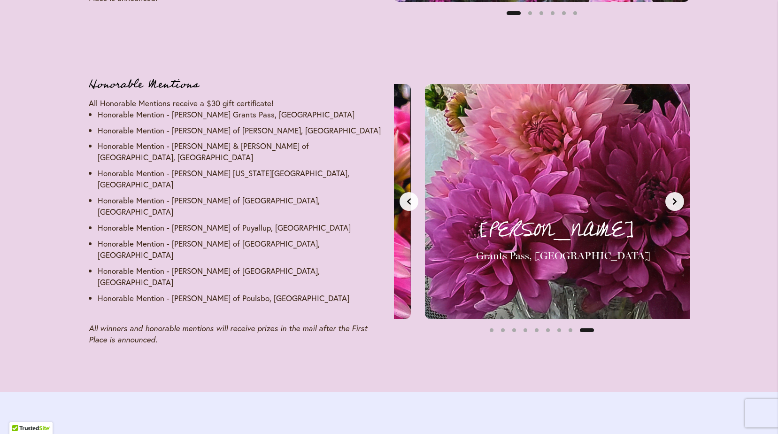
scroll to position [0, 2479]
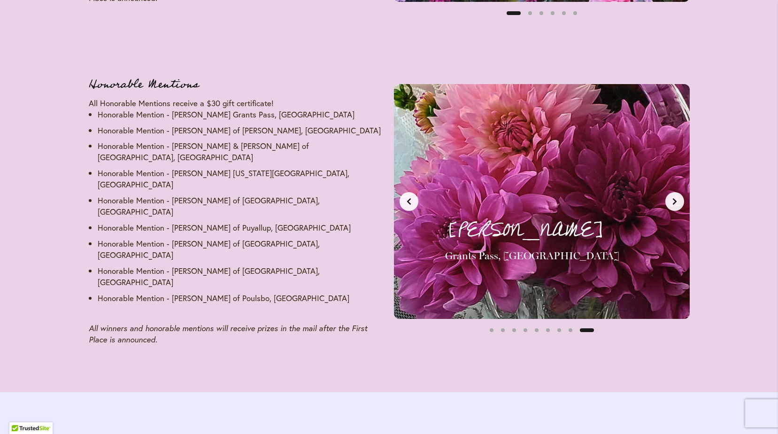
click at [412, 198] on icon "Previous slide" at bounding box center [409, 202] width 8 height 8
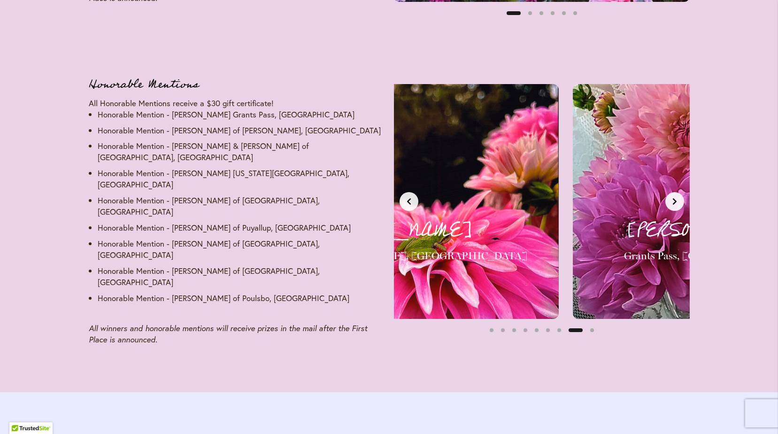
scroll to position [0, 2169]
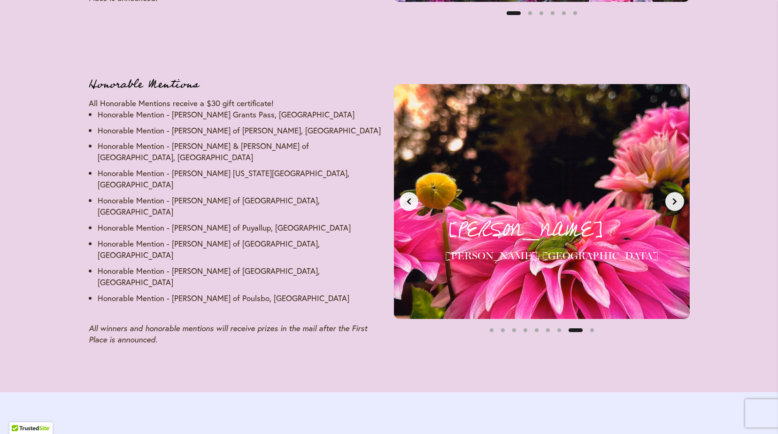
click at [677, 198] on icon "Next slide" at bounding box center [675, 202] width 8 height 8
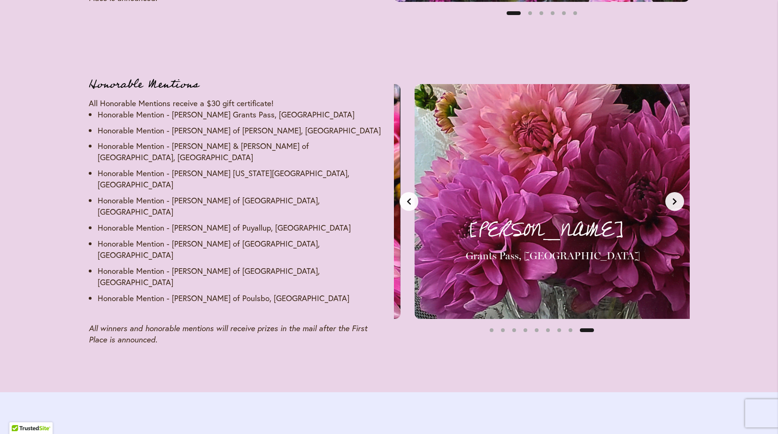
scroll to position [0, 2479]
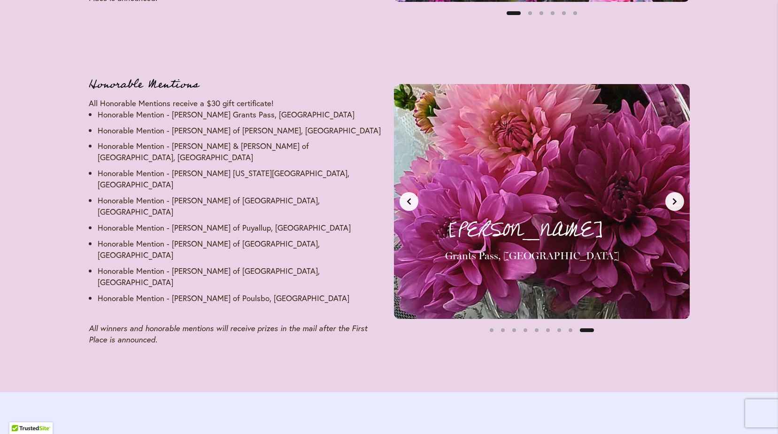
click at [677, 198] on icon "Next slide" at bounding box center [675, 202] width 8 height 8
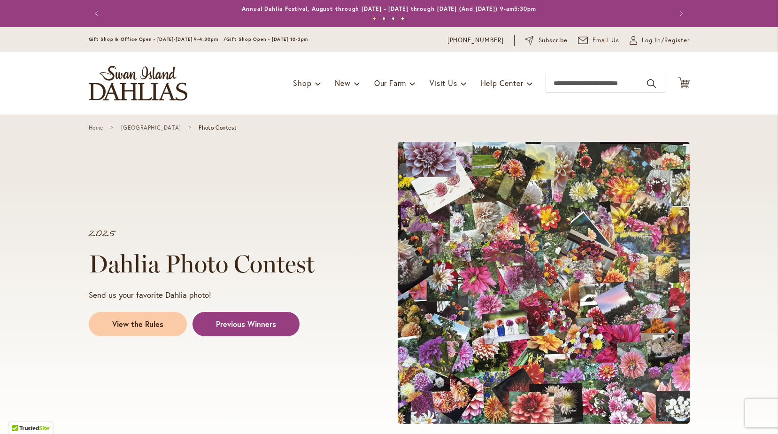
scroll to position [0, 0]
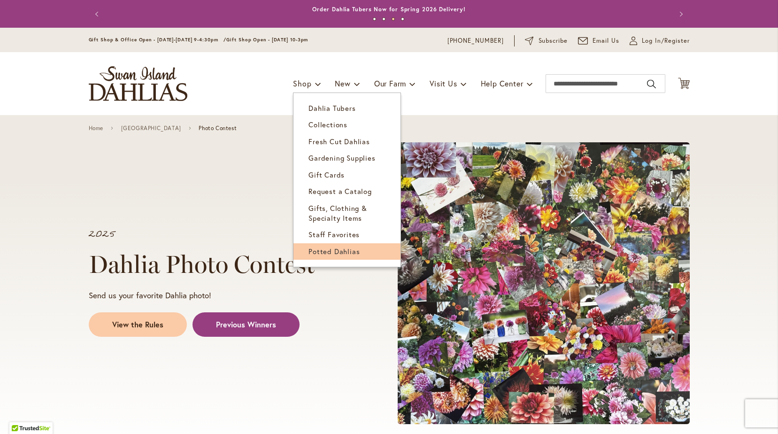
click at [314, 249] on span "Potted Dahlias" at bounding box center [333, 250] width 51 height 9
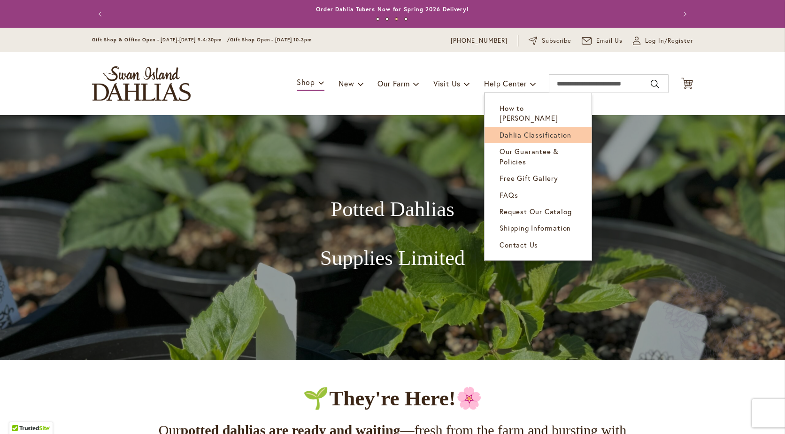
click at [505, 130] on span "Dahlia Classification" at bounding box center [535, 134] width 72 height 9
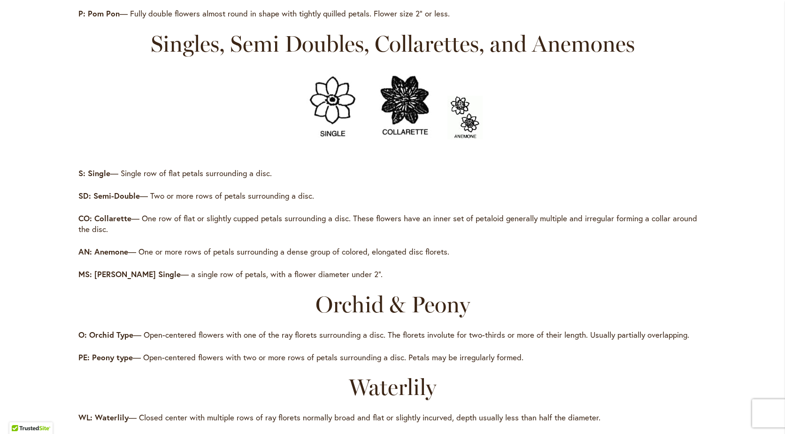
scroll to position [939, 0]
